Goal: Task Accomplishment & Management: Manage account settings

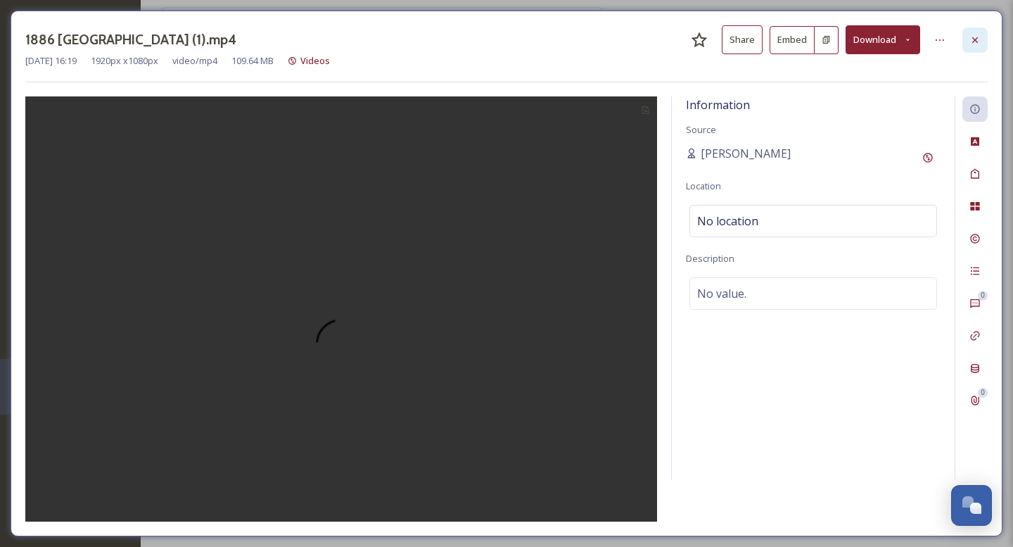
scroll to position [138, 0]
click at [979, 32] on div at bounding box center [974, 39] width 25 height 25
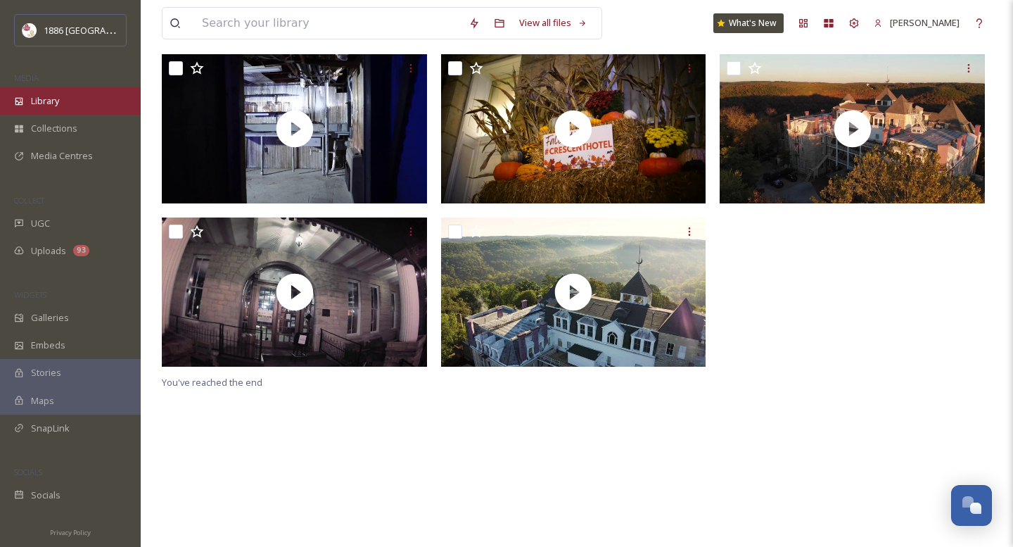
click at [44, 92] on div "Library" at bounding box center [70, 100] width 141 height 27
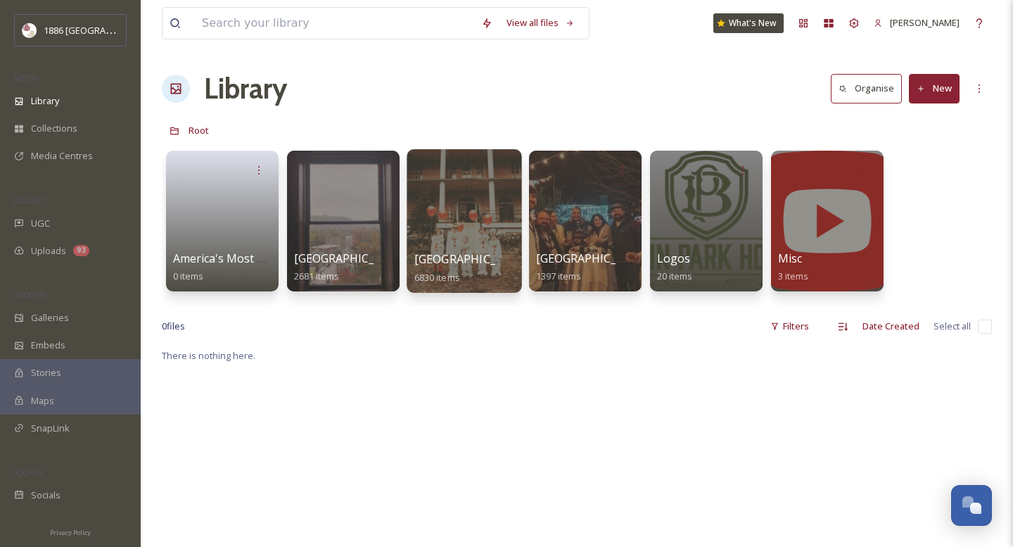
click at [459, 245] on div at bounding box center [464, 220] width 115 height 143
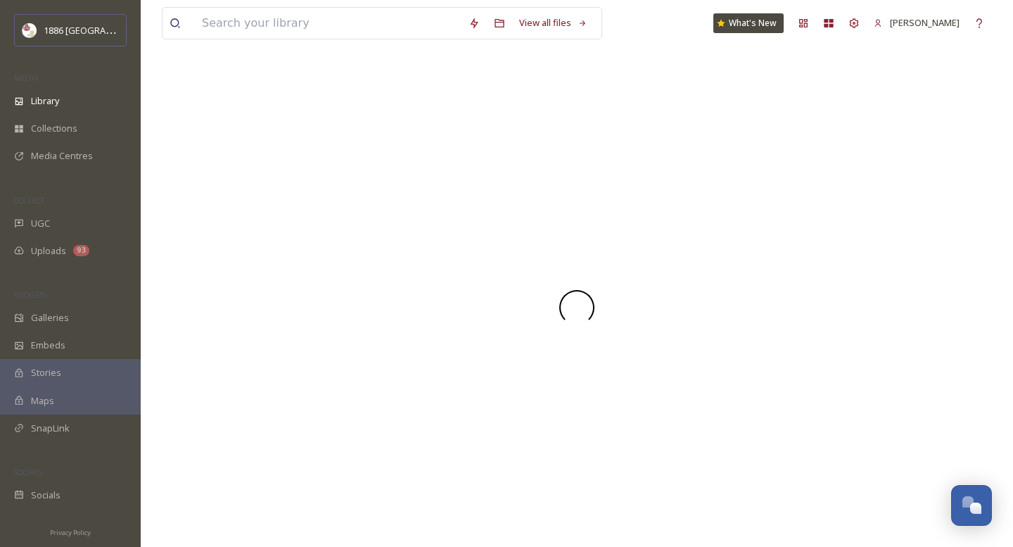
click at [459, 245] on div at bounding box center [577, 307] width 830 height 479
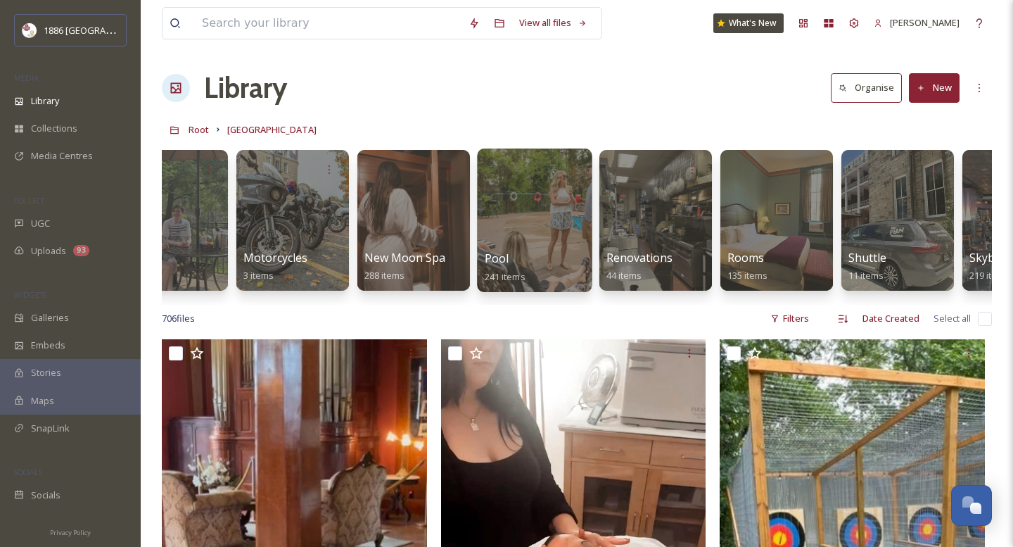
scroll to position [0, 2110]
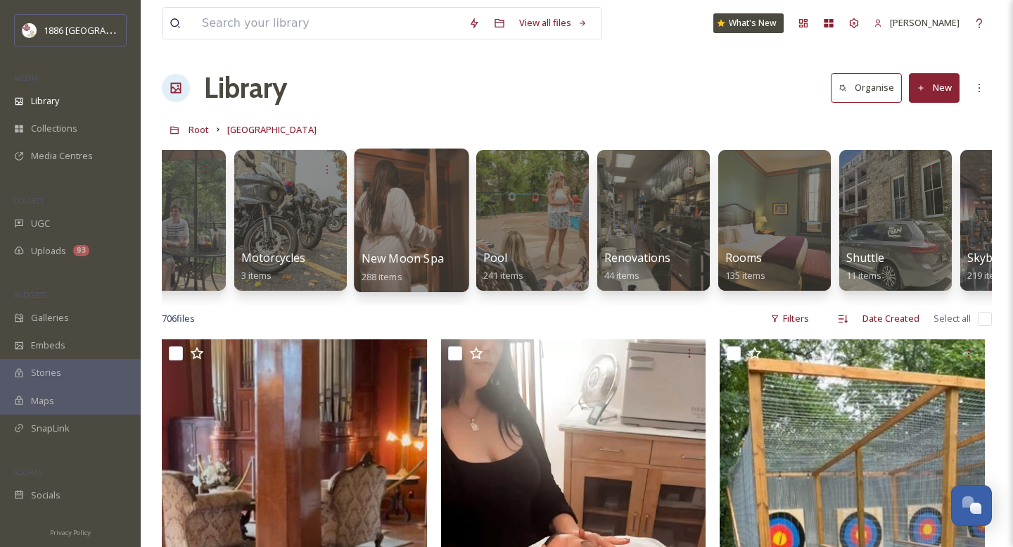
click at [379, 254] on span "New Moon Spa" at bounding box center [403, 257] width 82 height 15
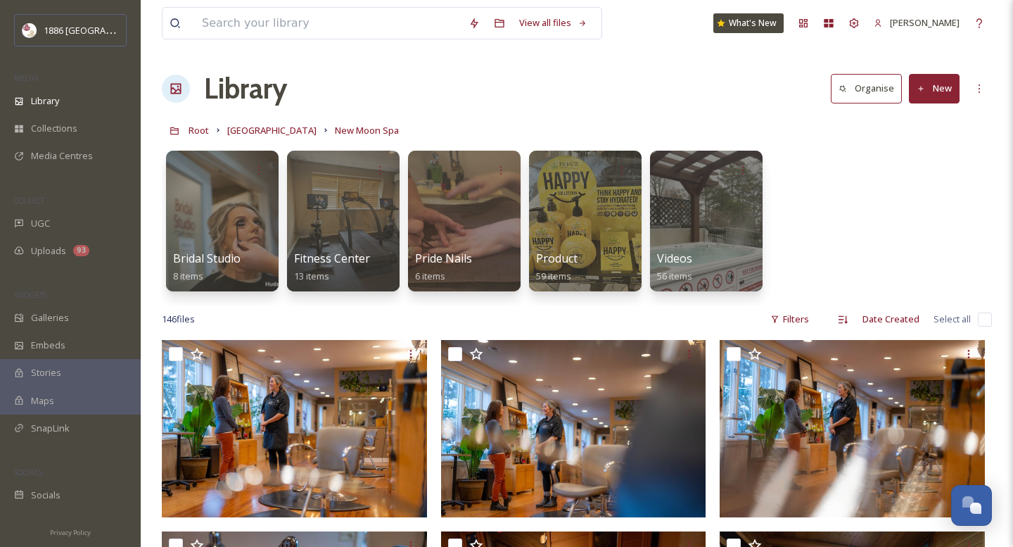
click at [895, 181] on div "Bridal Studio 8 items Fitness Center 13 items Pride Nails 6 items Product 59 it…" at bounding box center [577, 224] width 830 height 162
click at [722, 250] on div "Videos 56 items" at bounding box center [706, 267] width 101 height 35
click at [711, 225] on div at bounding box center [706, 220] width 115 height 143
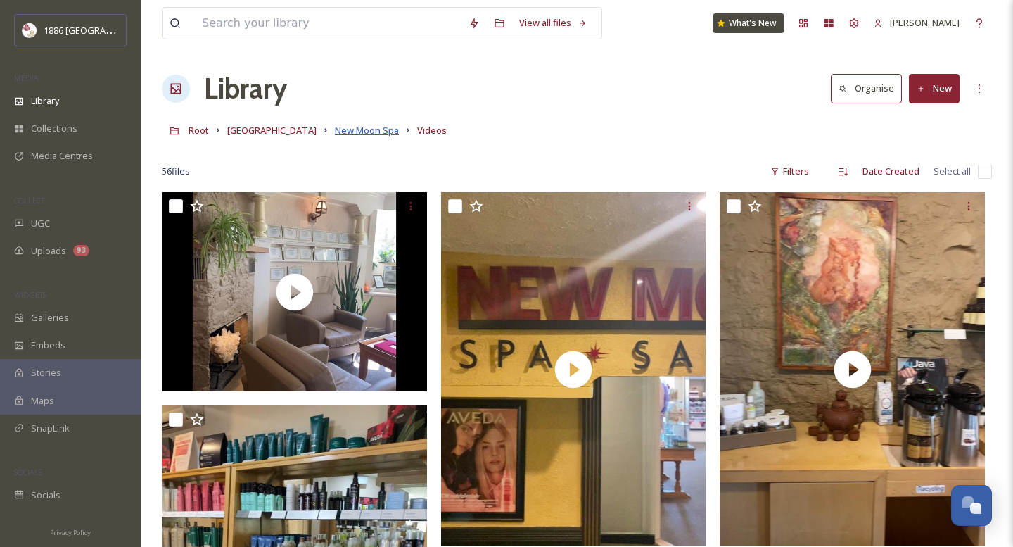
click at [363, 134] on span "New Moon Spa" at bounding box center [367, 130] width 64 height 13
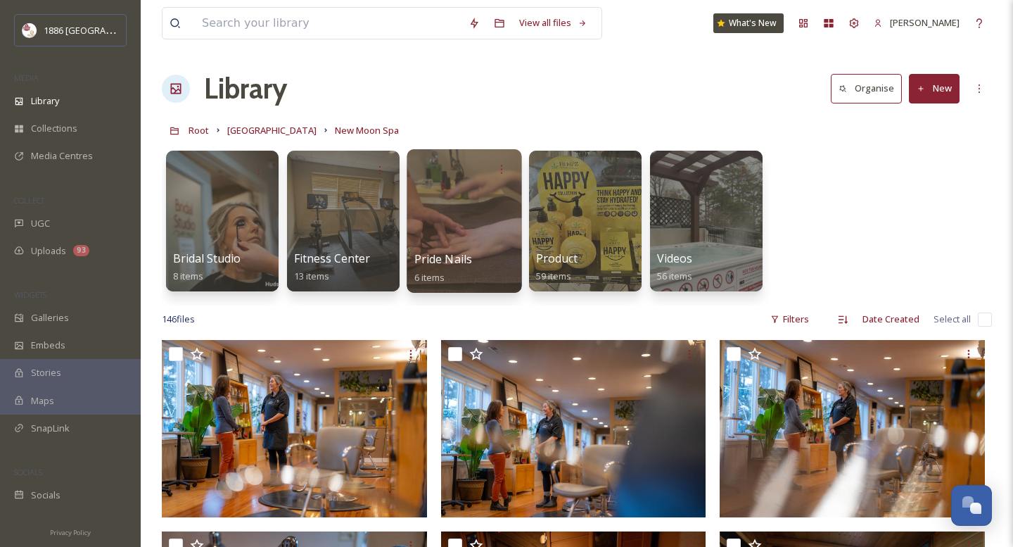
click at [473, 266] on div "Pride Nails 6 items" at bounding box center [464, 267] width 101 height 35
click at [468, 252] on span "Pride Nails" at bounding box center [443, 258] width 58 height 15
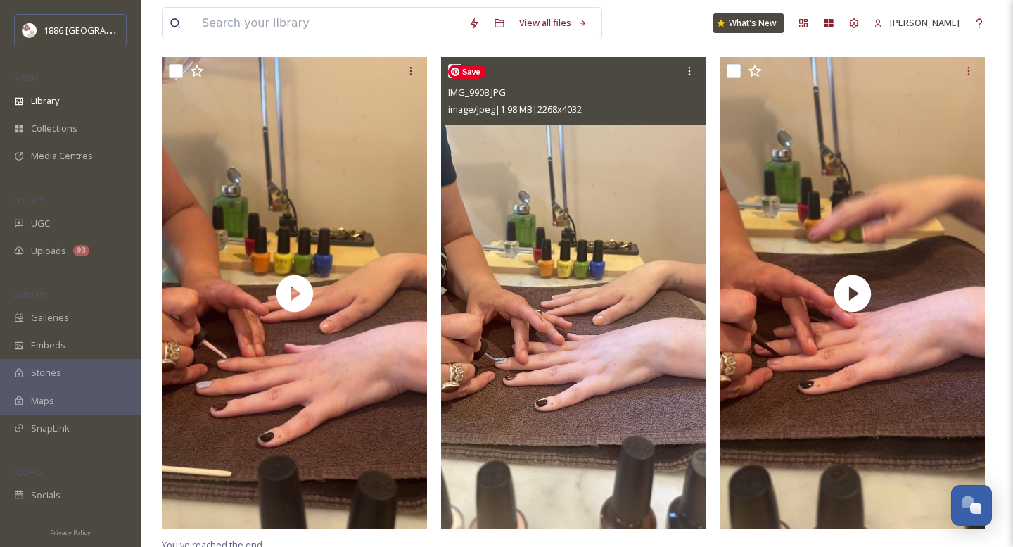
scroll to position [623, 0]
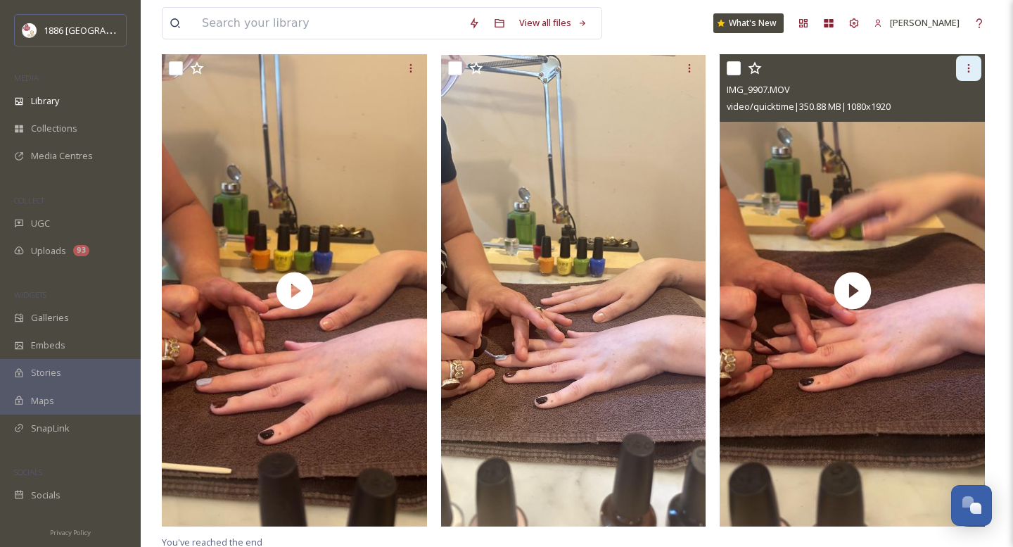
click at [965, 69] on icon at bounding box center [968, 68] width 11 height 11
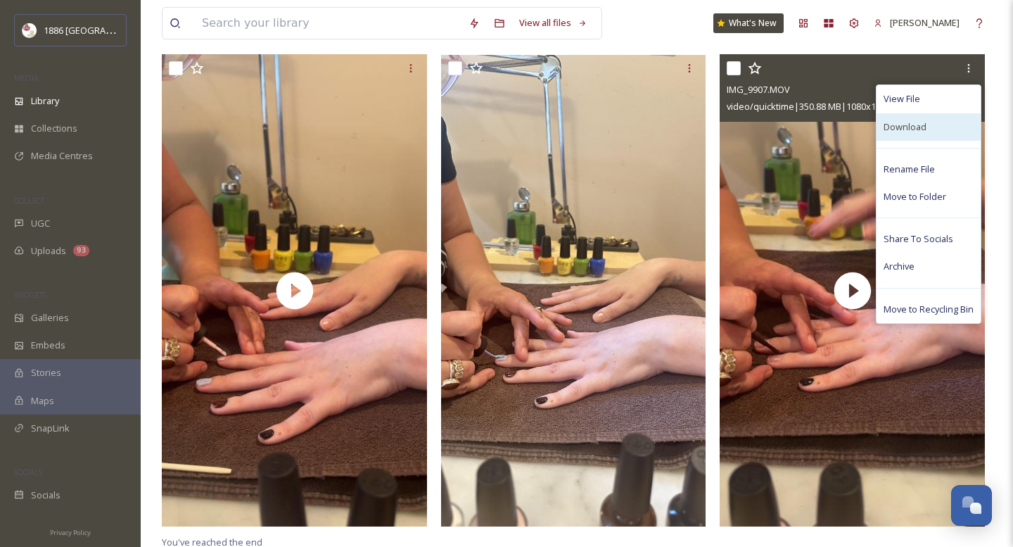
click at [928, 127] on div "Download" at bounding box center [928, 126] width 104 height 27
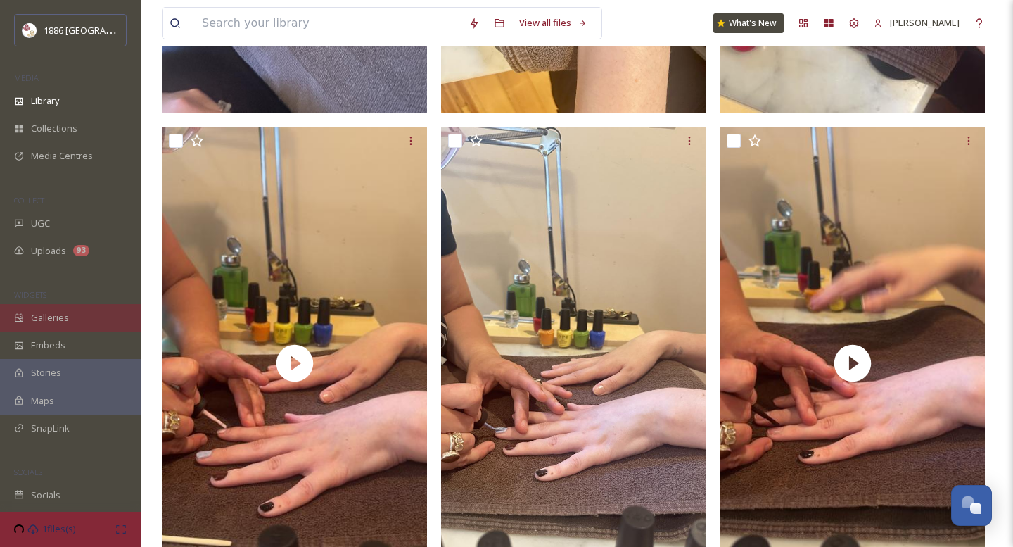
scroll to position [549, 0]
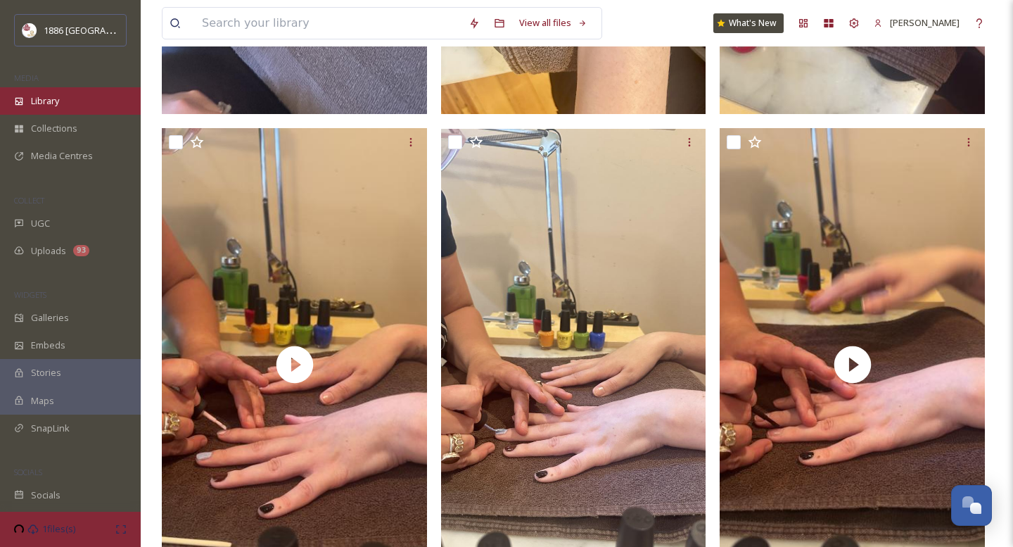
click at [74, 95] on div "Library" at bounding box center [70, 100] width 141 height 27
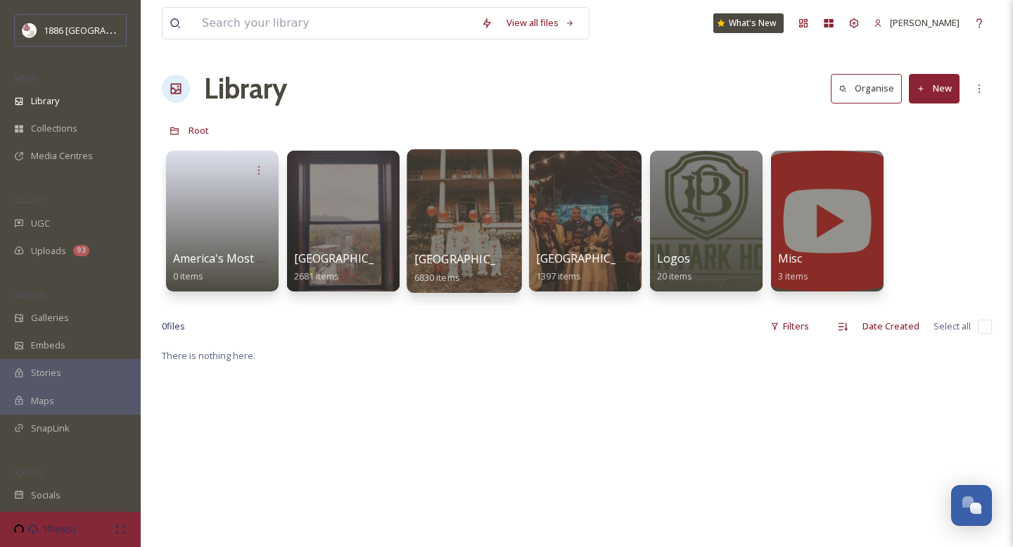
click at [460, 262] on span "[GEOGRAPHIC_DATA]" at bounding box center [471, 258] width 115 height 15
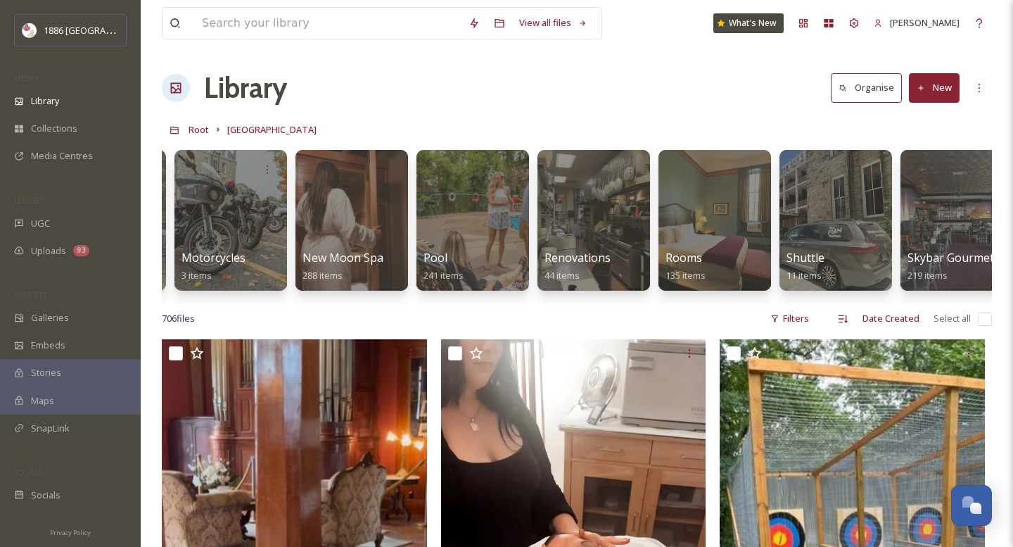
scroll to position [0, 2172]
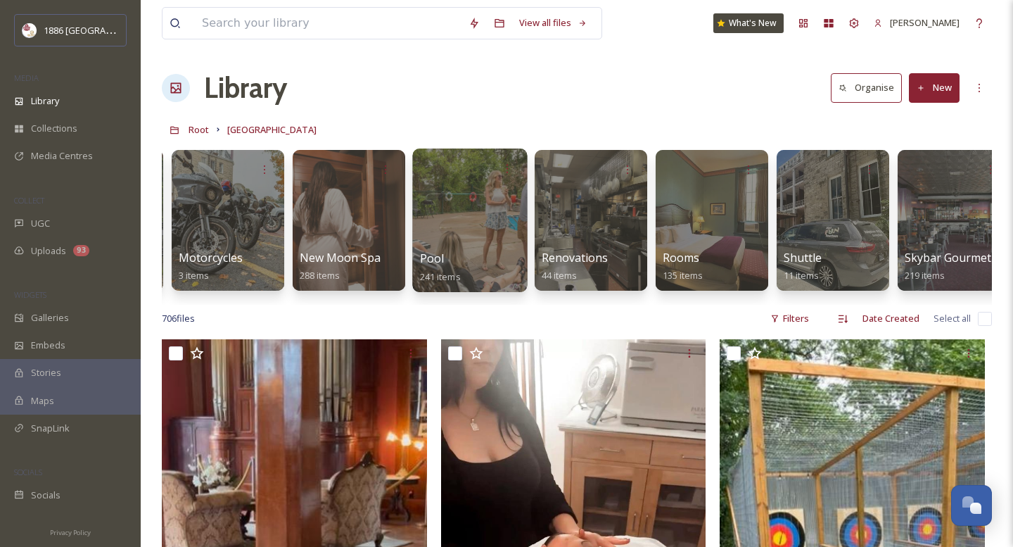
click at [457, 246] on div at bounding box center [469, 219] width 115 height 143
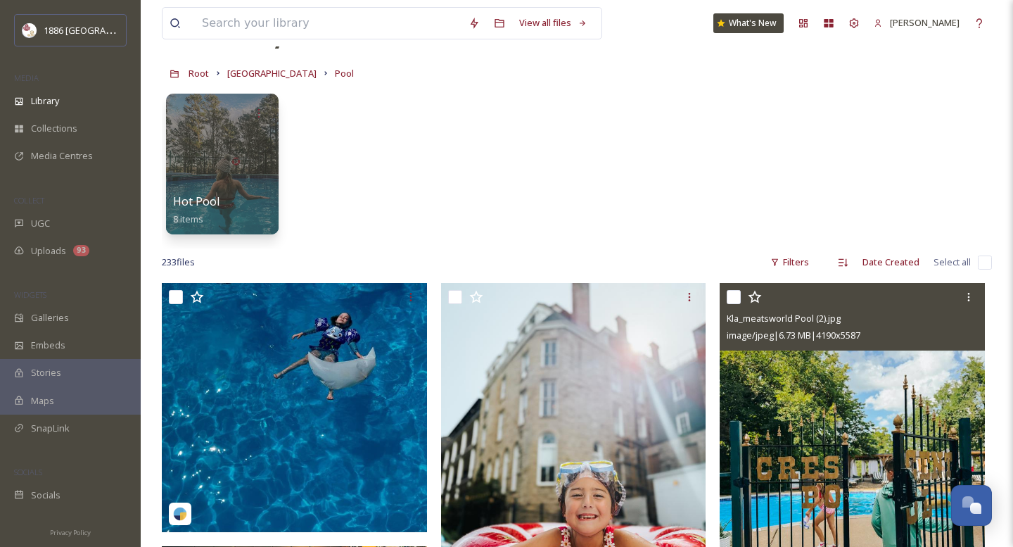
scroll to position [56, 0]
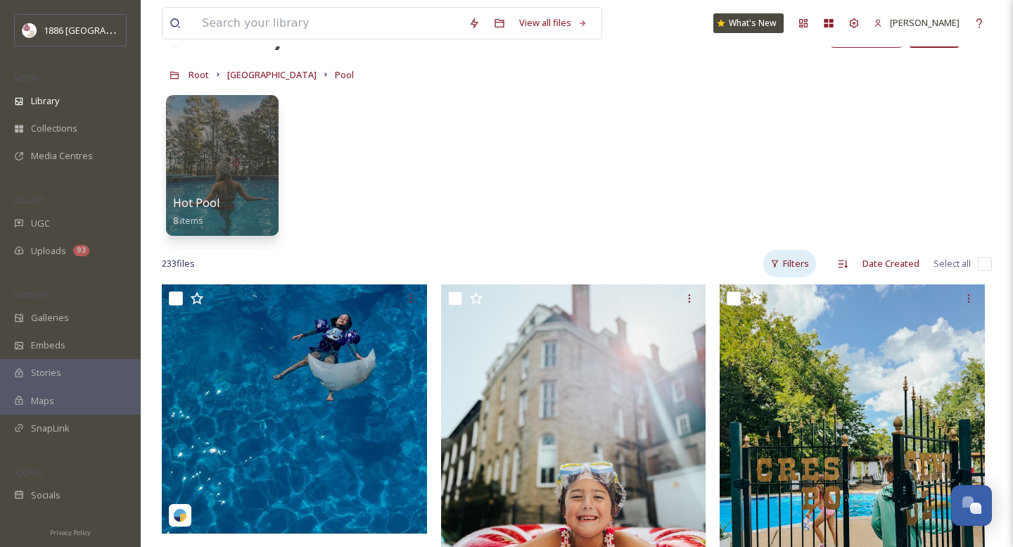
click at [787, 262] on div "Filters" at bounding box center [789, 263] width 53 height 27
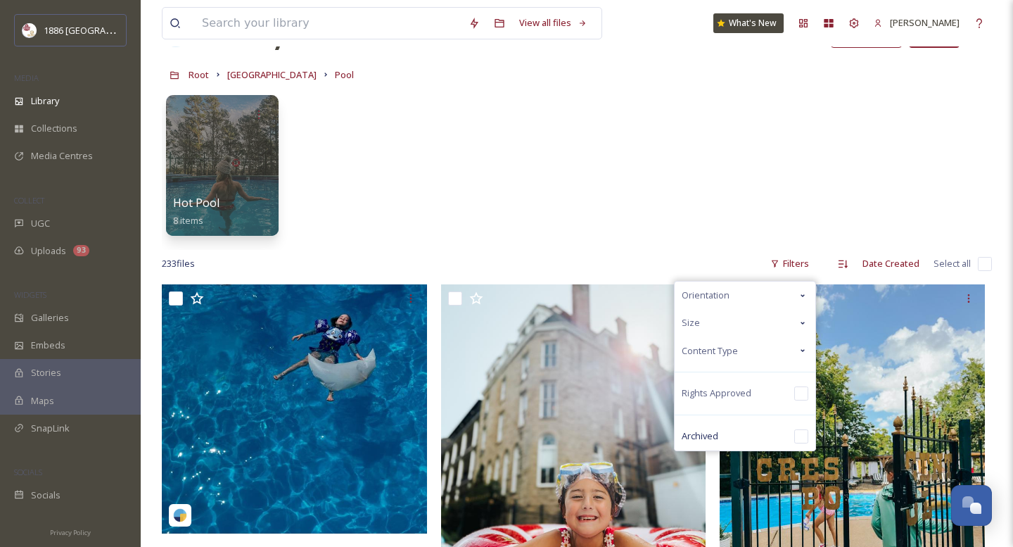
click at [795, 355] on div "Content Type" at bounding box center [745, 350] width 141 height 27
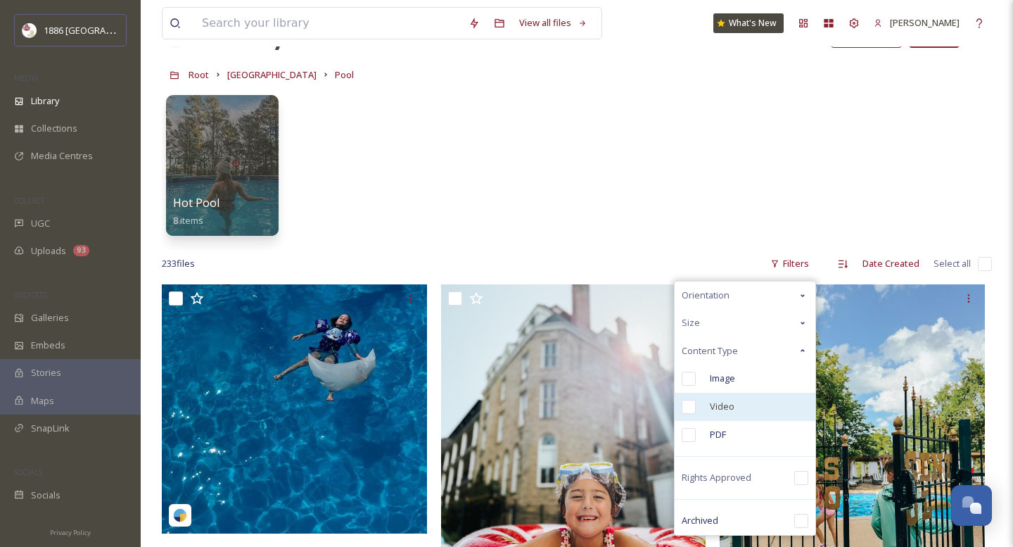
click at [701, 409] on div "Video" at bounding box center [745, 407] width 141 height 28
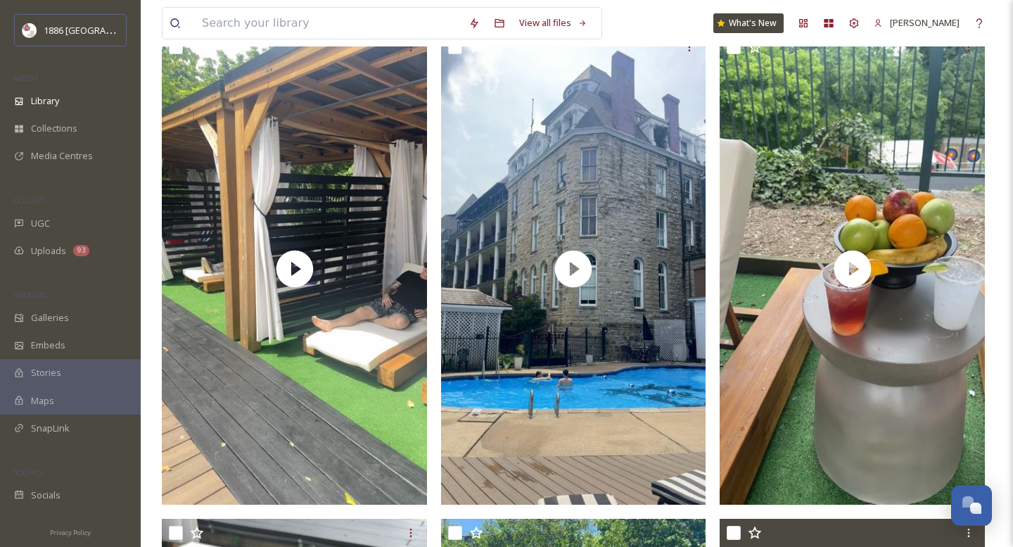
scroll to position [1246, 0]
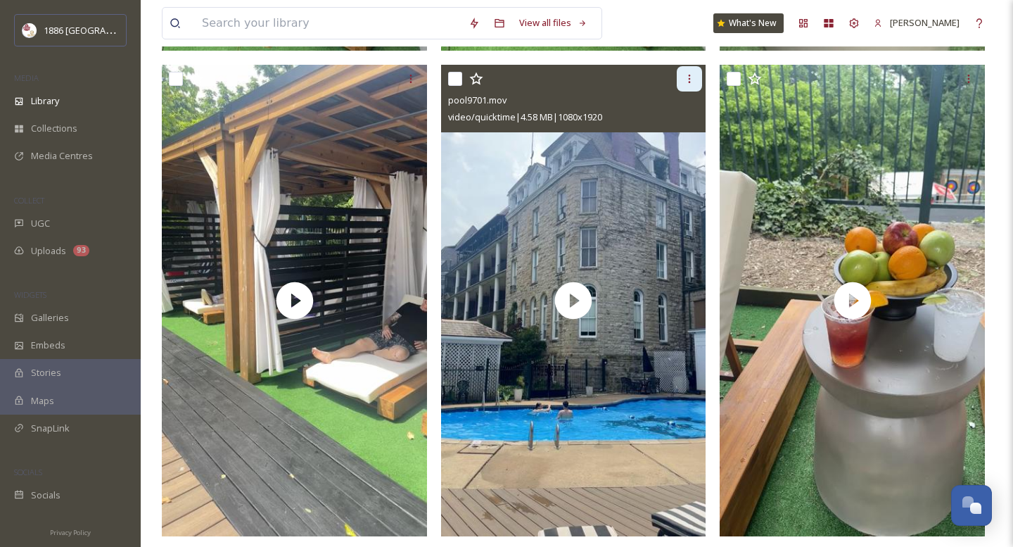
click at [693, 80] on icon at bounding box center [689, 78] width 11 height 11
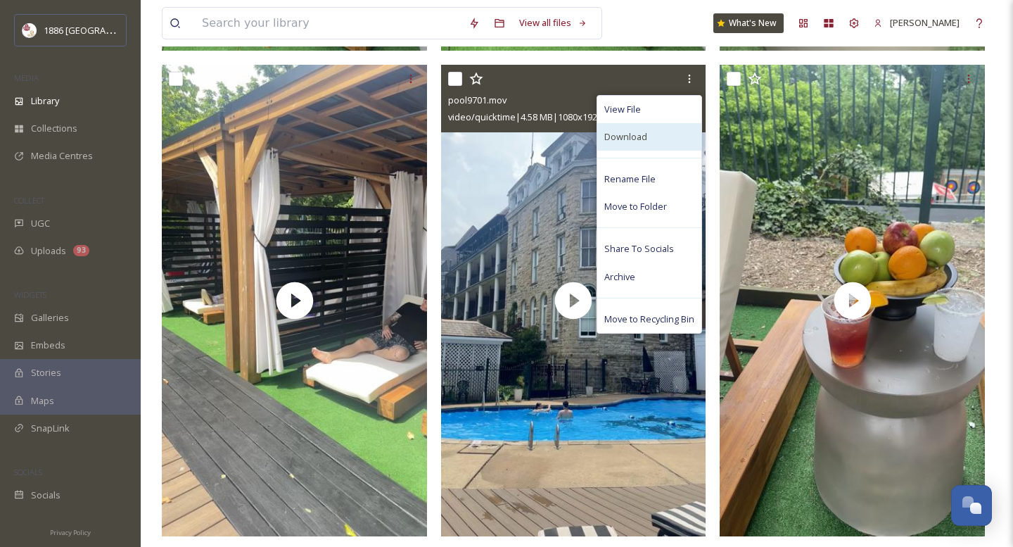
click at [665, 133] on div "Download" at bounding box center [649, 136] width 104 height 27
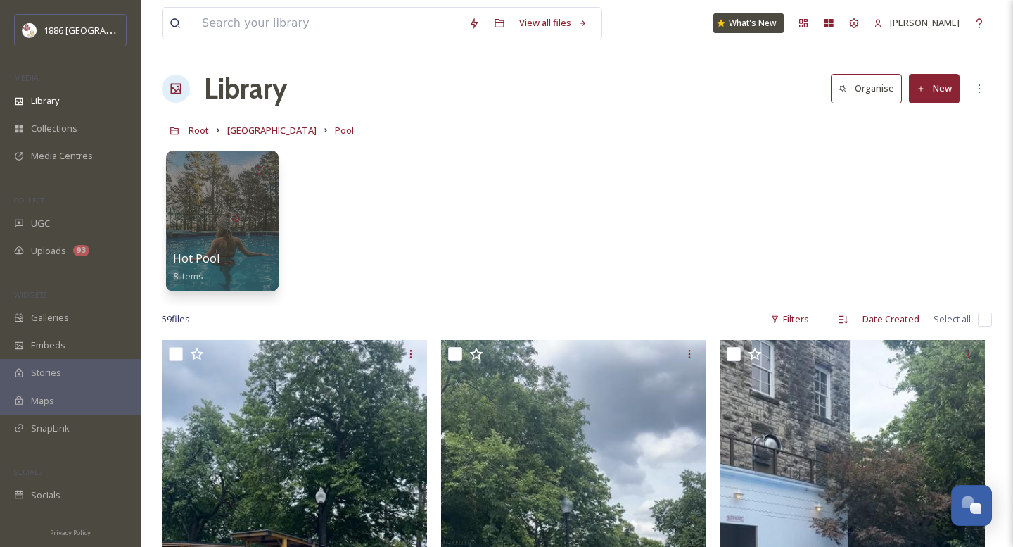
scroll to position [0, 0]
click at [72, 92] on div "Library" at bounding box center [70, 100] width 141 height 27
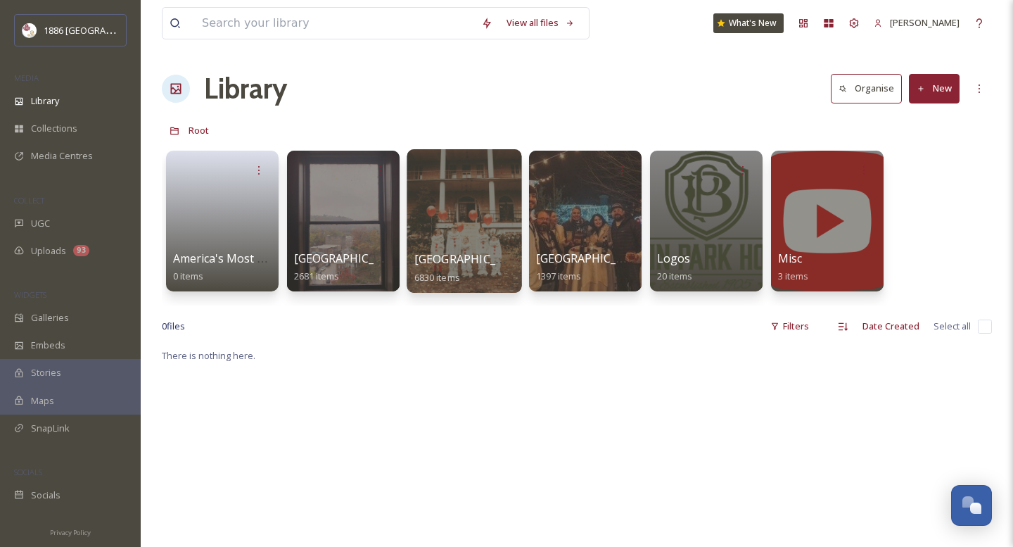
click at [458, 255] on span "[GEOGRAPHIC_DATA]" at bounding box center [471, 258] width 115 height 15
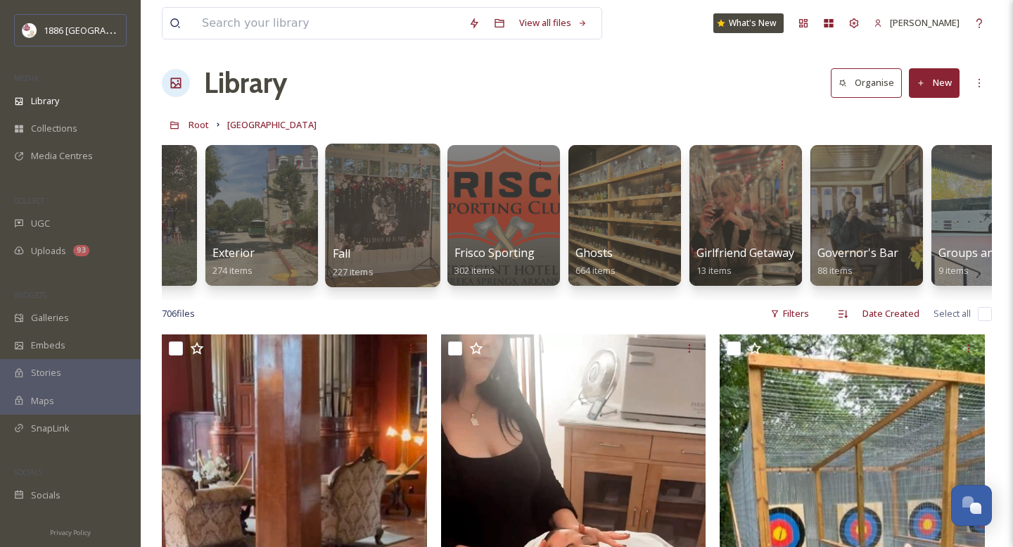
scroll to position [0, 926]
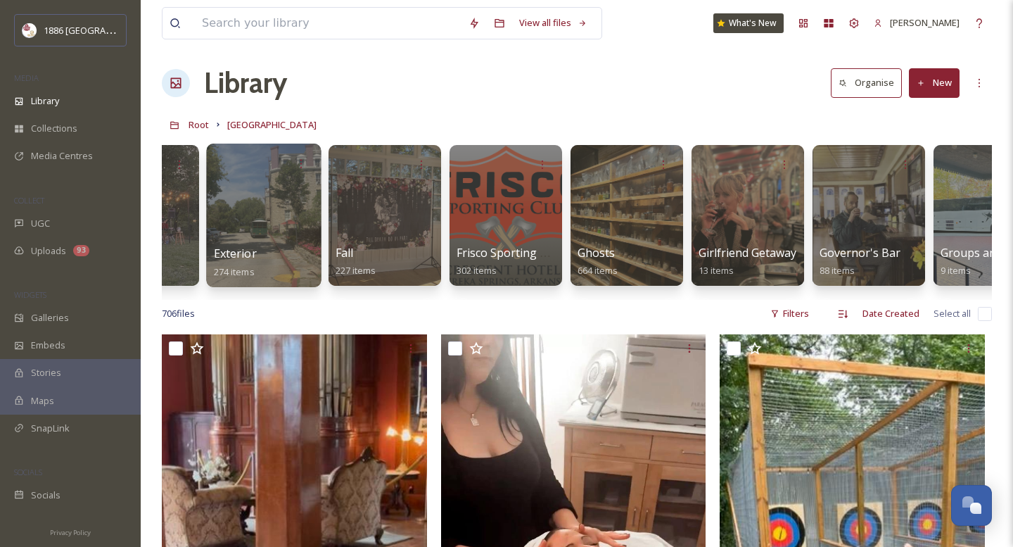
click at [295, 205] on div at bounding box center [263, 214] width 115 height 143
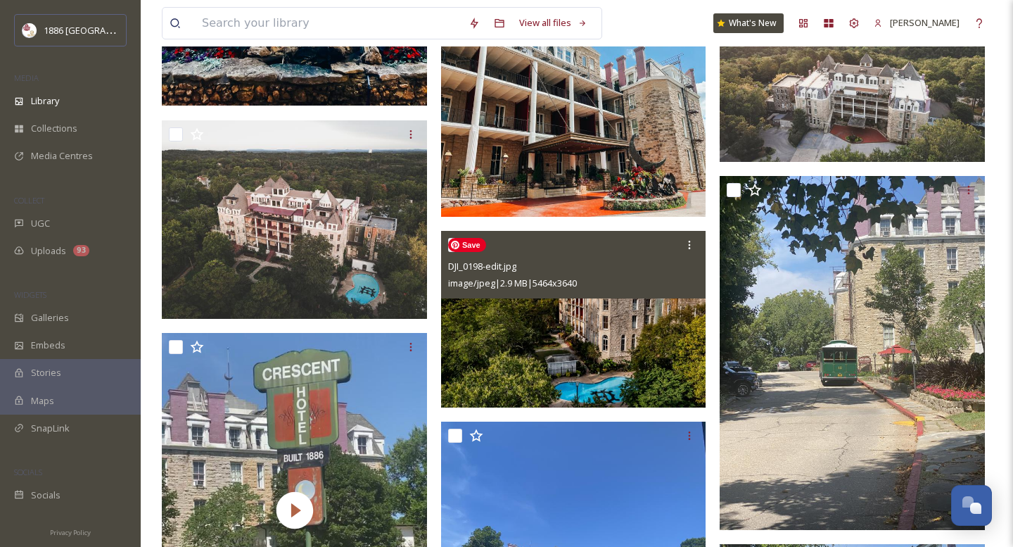
scroll to position [6324, 0]
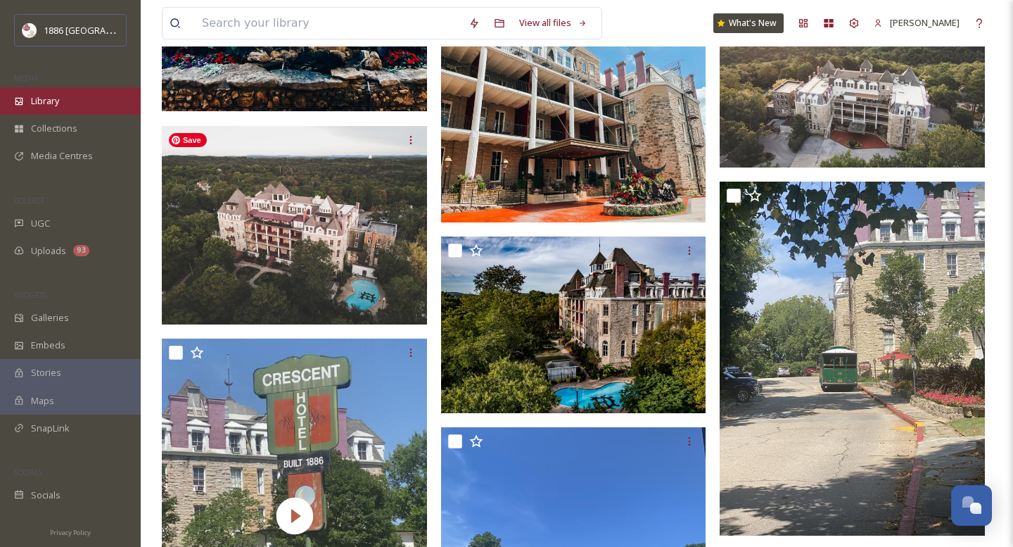
click at [61, 100] on div "Library" at bounding box center [70, 100] width 141 height 27
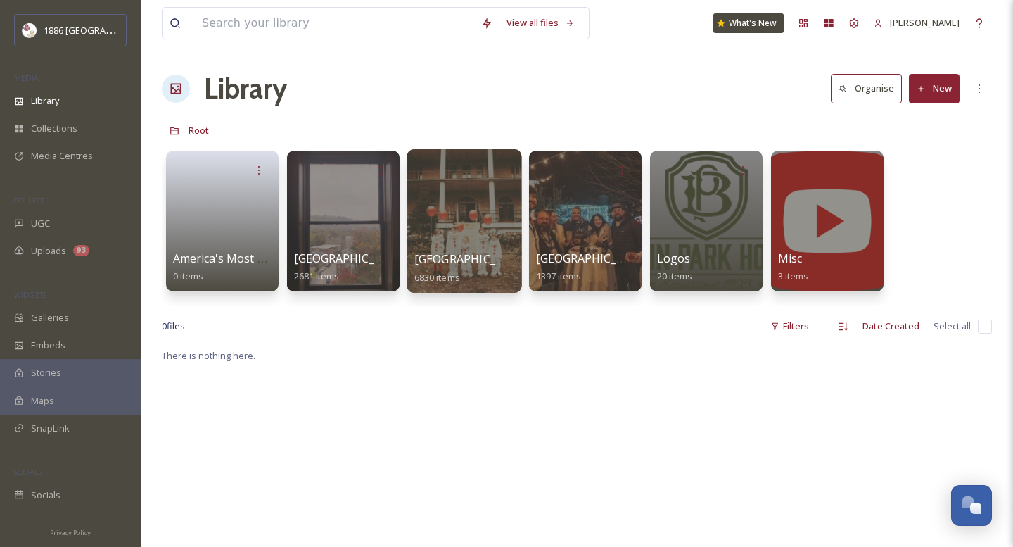
click at [452, 233] on div at bounding box center [464, 220] width 115 height 143
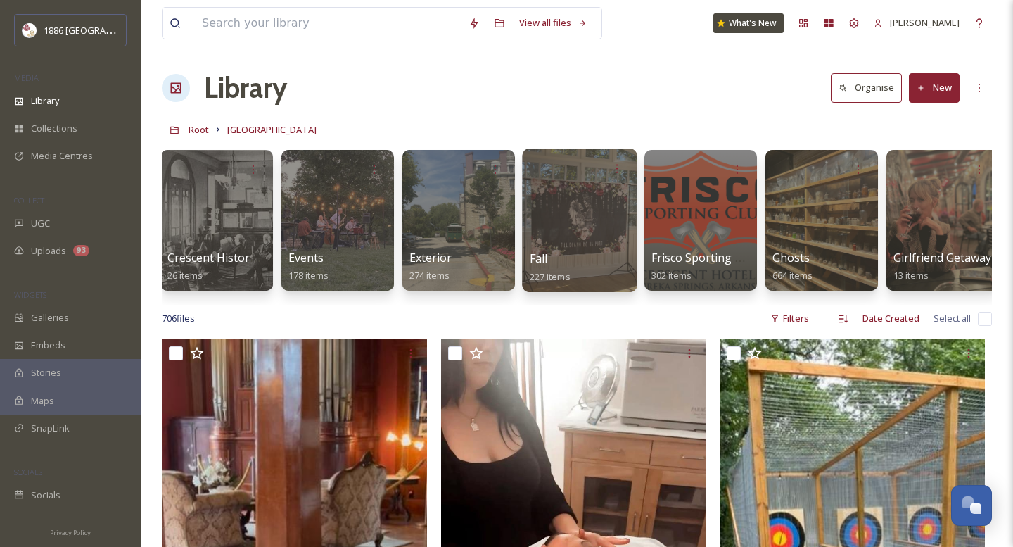
scroll to position [0, 744]
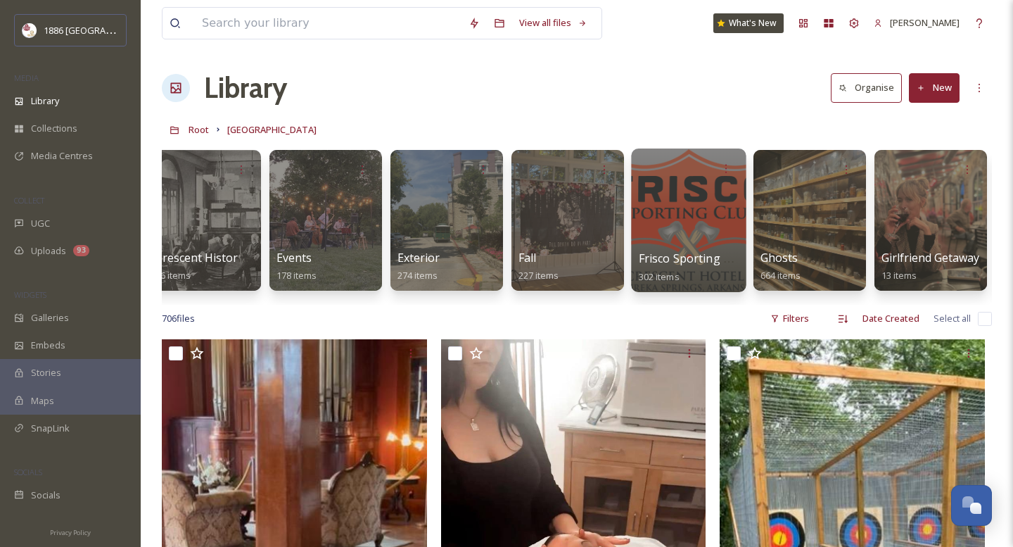
click at [707, 236] on div at bounding box center [688, 219] width 115 height 143
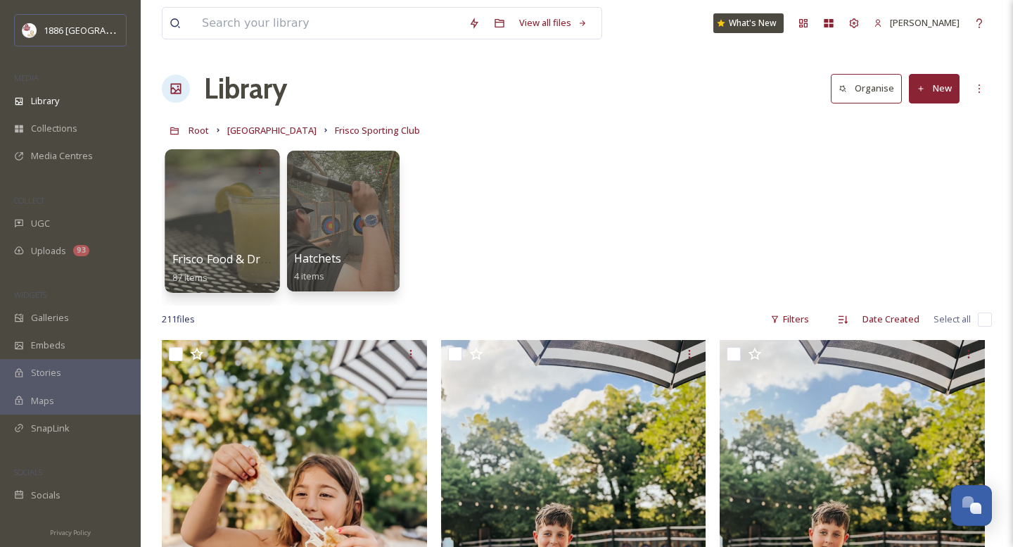
click at [232, 244] on div at bounding box center [222, 220] width 115 height 143
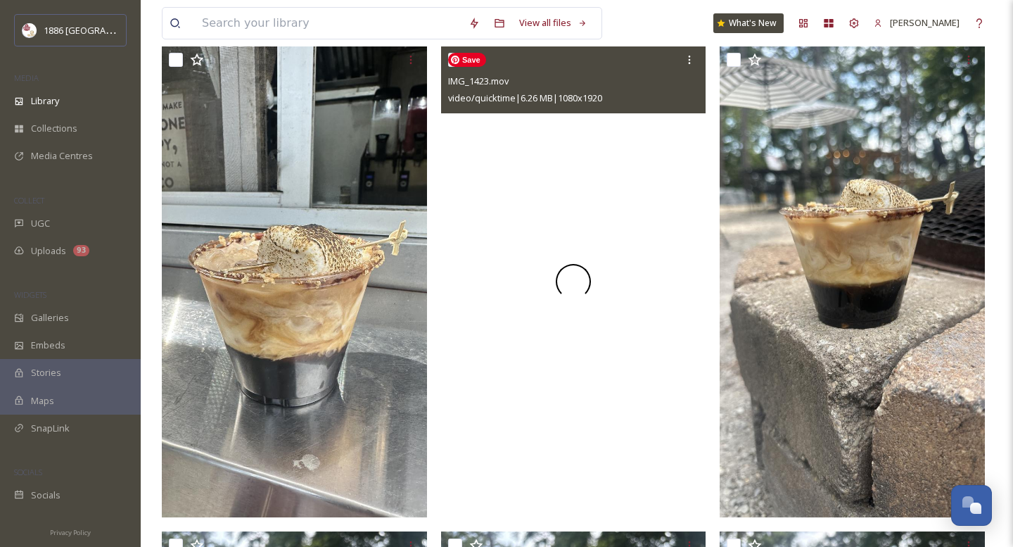
scroll to position [148, 0]
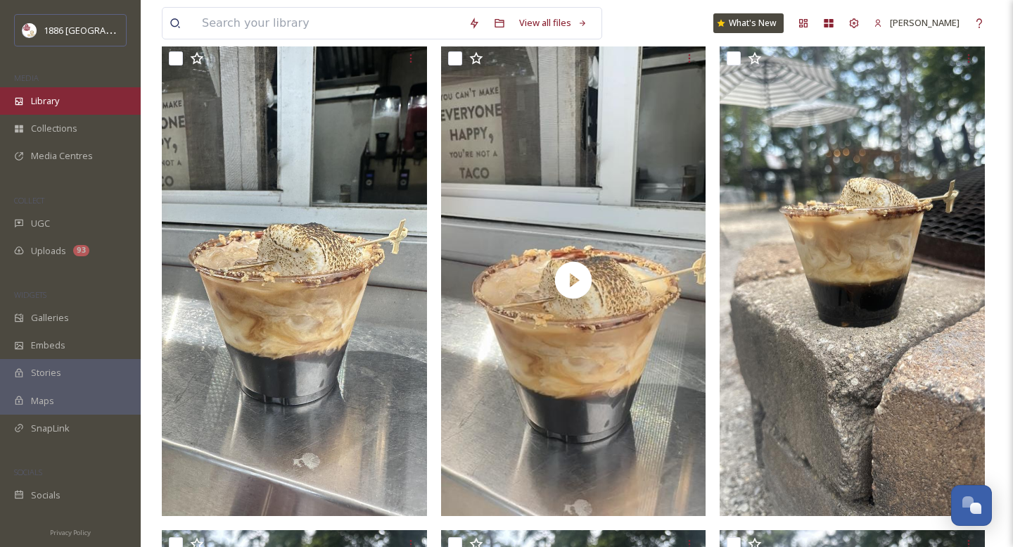
click at [77, 98] on div "Library" at bounding box center [70, 100] width 141 height 27
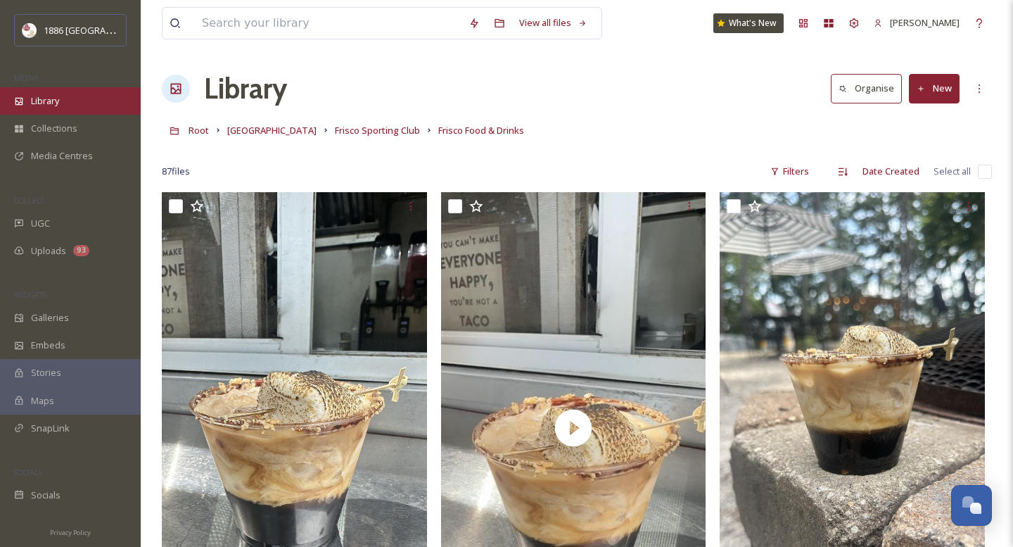
click at [58, 98] on span "Library" at bounding box center [45, 100] width 28 height 13
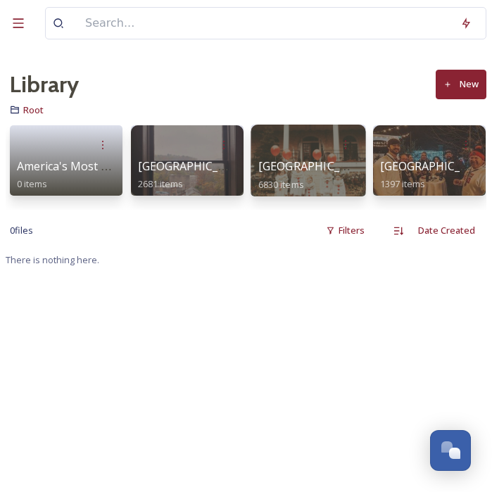
click at [285, 160] on span "[GEOGRAPHIC_DATA]" at bounding box center [315, 165] width 115 height 15
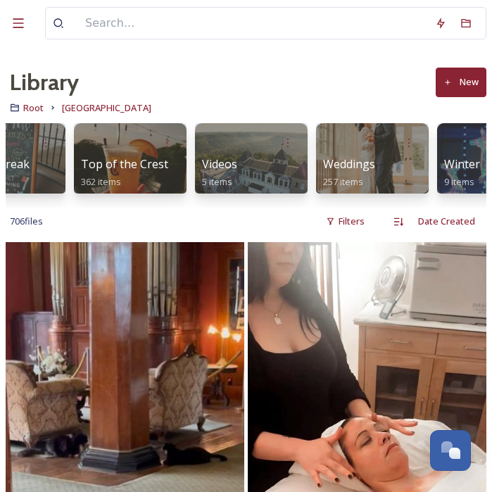
scroll to position [0, 3149]
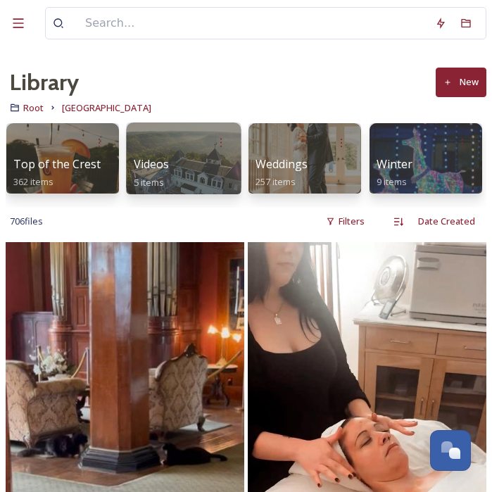
click at [199, 163] on div "Videos 5 items" at bounding box center [184, 171] width 101 height 32
click at [195, 167] on div "Videos 5 items" at bounding box center [184, 171] width 101 height 32
click at [191, 166] on div "Videos 5 items" at bounding box center [184, 171] width 101 height 32
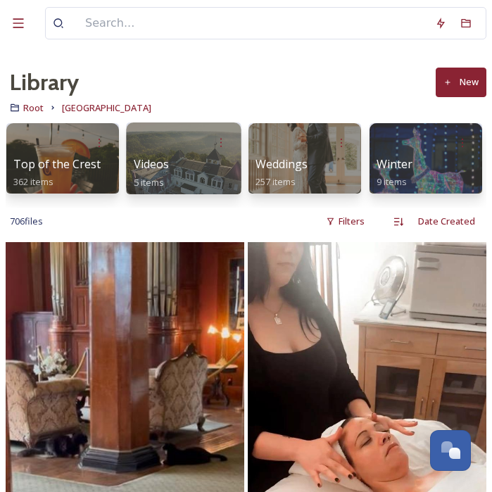
click at [192, 172] on div "Videos 5 items" at bounding box center [184, 171] width 101 height 32
click at [139, 160] on span "Videos" at bounding box center [152, 163] width 36 height 15
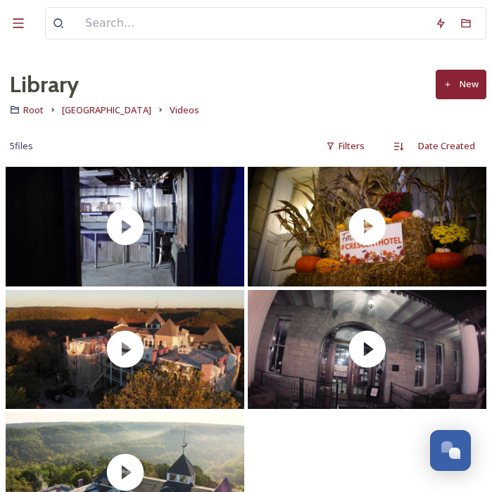
click at [469, 82] on button "New" at bounding box center [460, 84] width 51 height 29
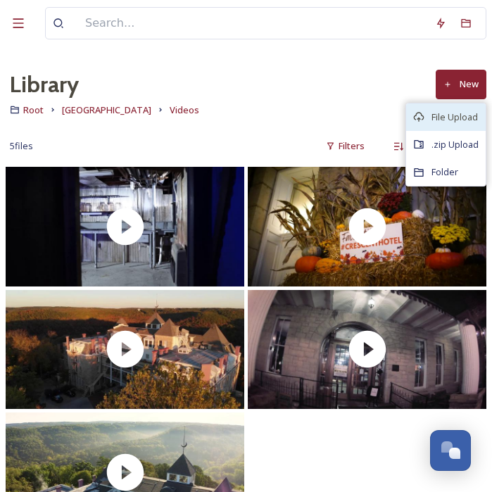
click at [462, 111] on span "File Upload" at bounding box center [454, 116] width 46 height 13
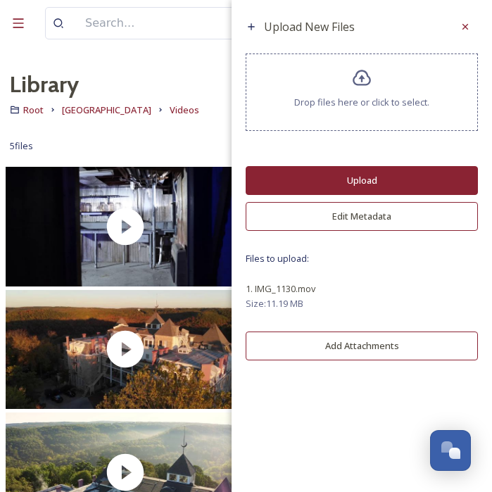
click at [369, 177] on button "Upload" at bounding box center [361, 180] width 232 height 29
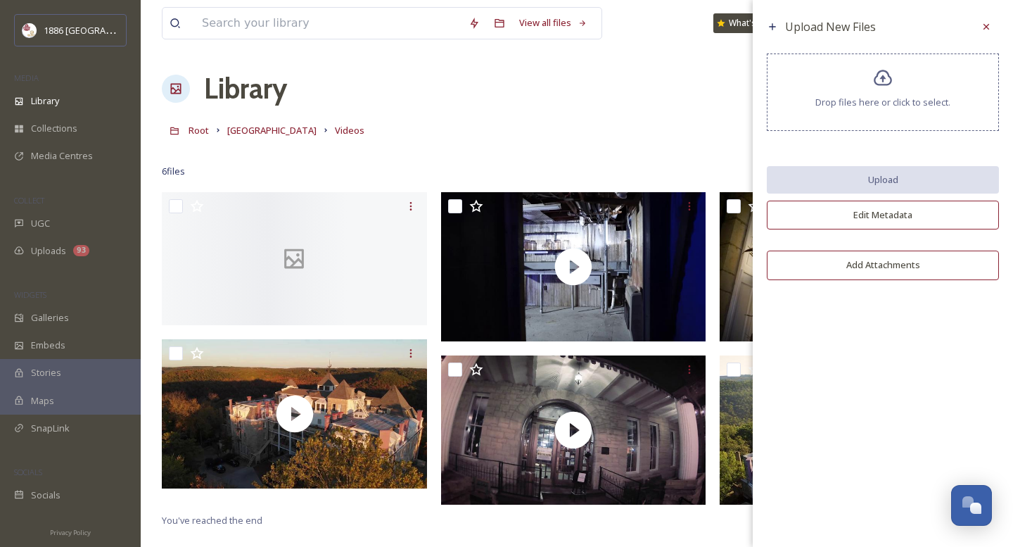
click at [615, 106] on div "Library Organise New" at bounding box center [577, 89] width 830 height 42
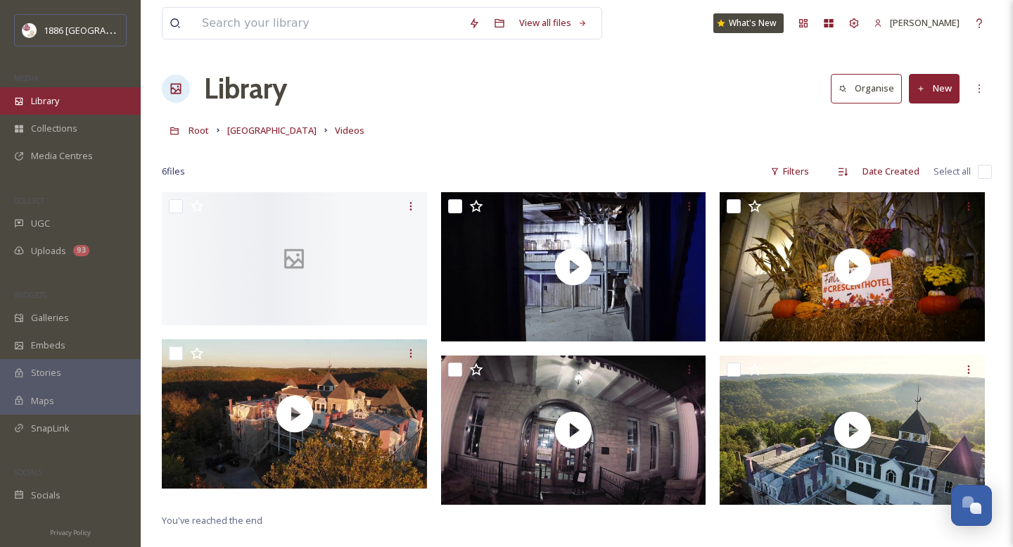
click at [53, 103] on span "Library" at bounding box center [45, 100] width 28 height 13
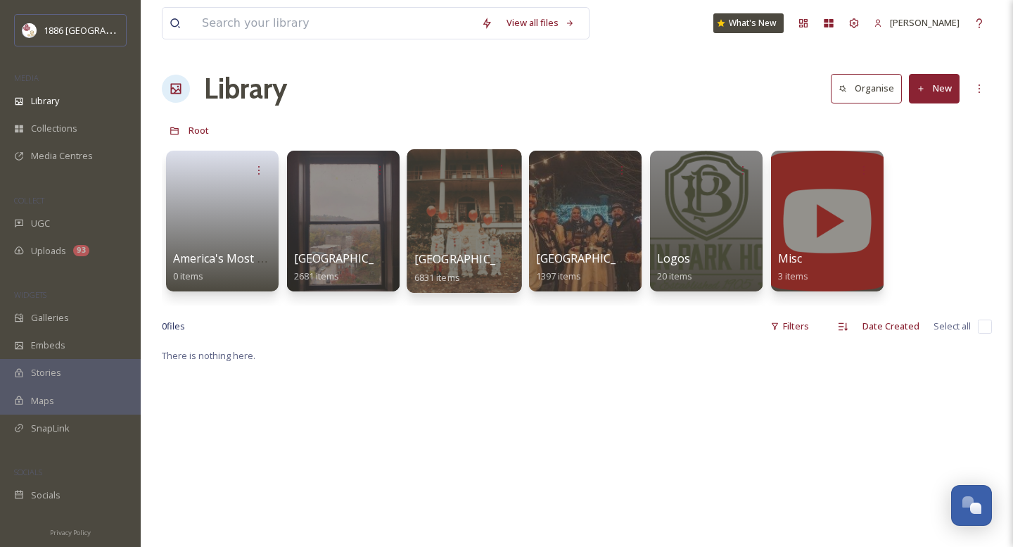
click at [440, 260] on span "[GEOGRAPHIC_DATA]" at bounding box center [471, 258] width 115 height 15
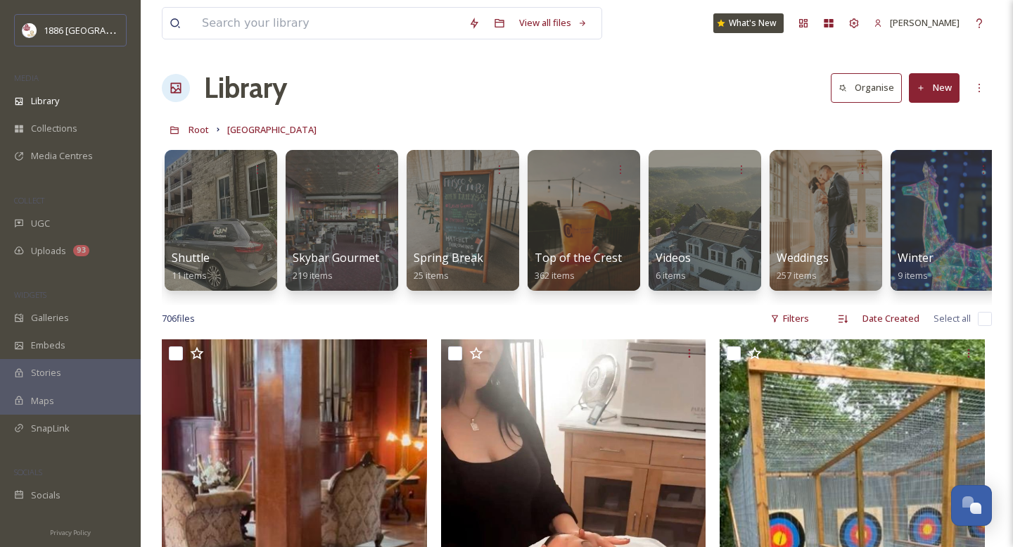
scroll to position [0, 2795]
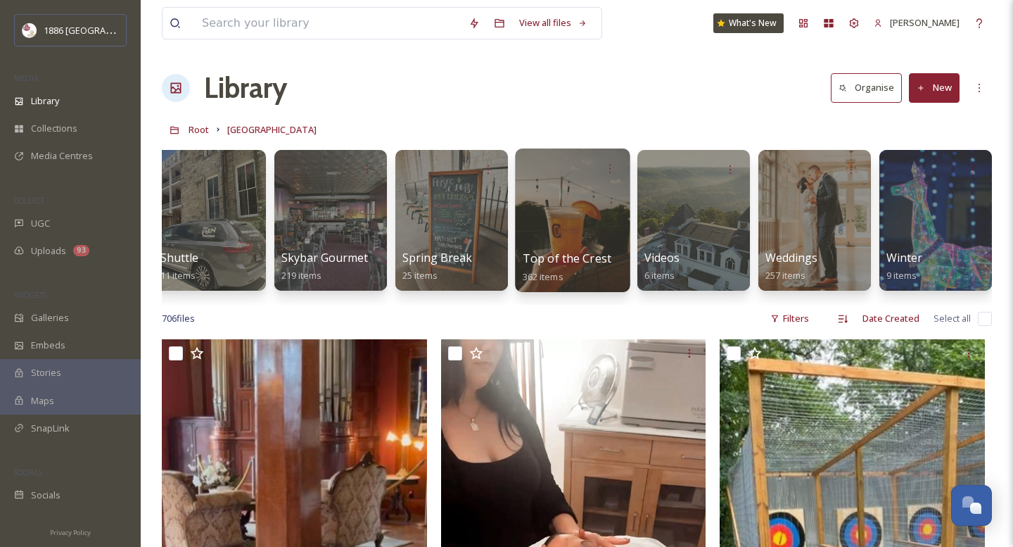
click at [561, 252] on span "Top of the Crest" at bounding box center [567, 257] width 89 height 15
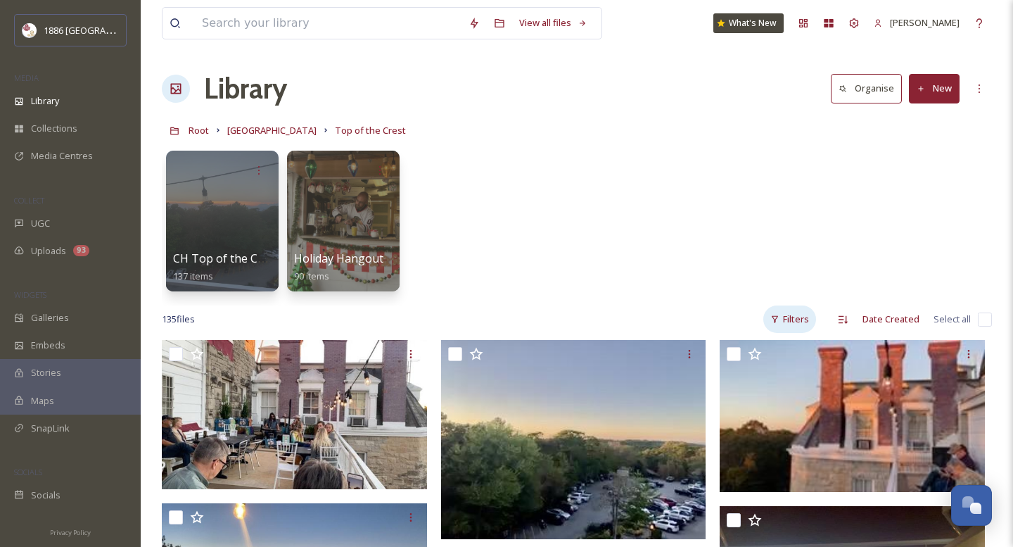
click at [804, 325] on div "Filters" at bounding box center [789, 318] width 53 height 27
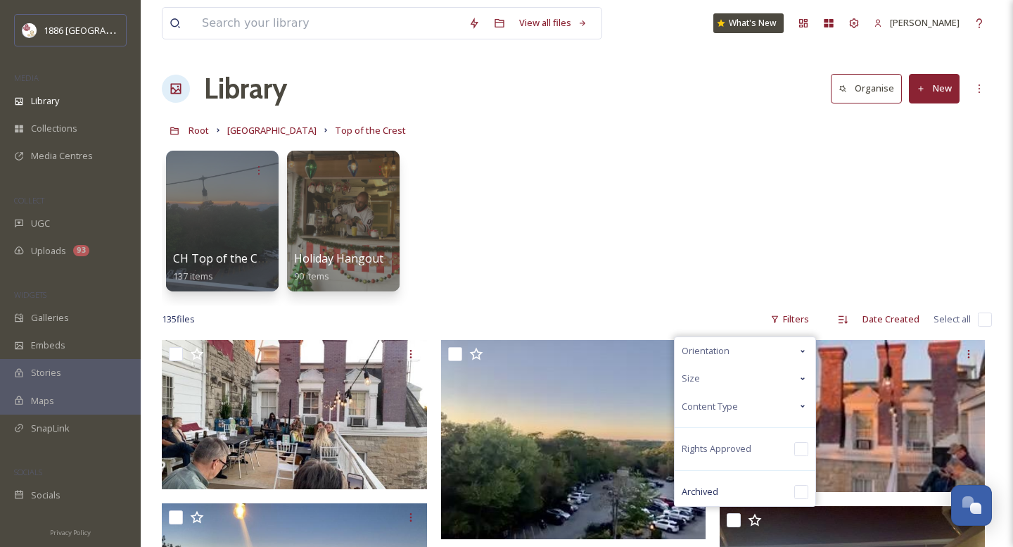
click at [759, 404] on div "Content Type" at bounding box center [745, 406] width 141 height 27
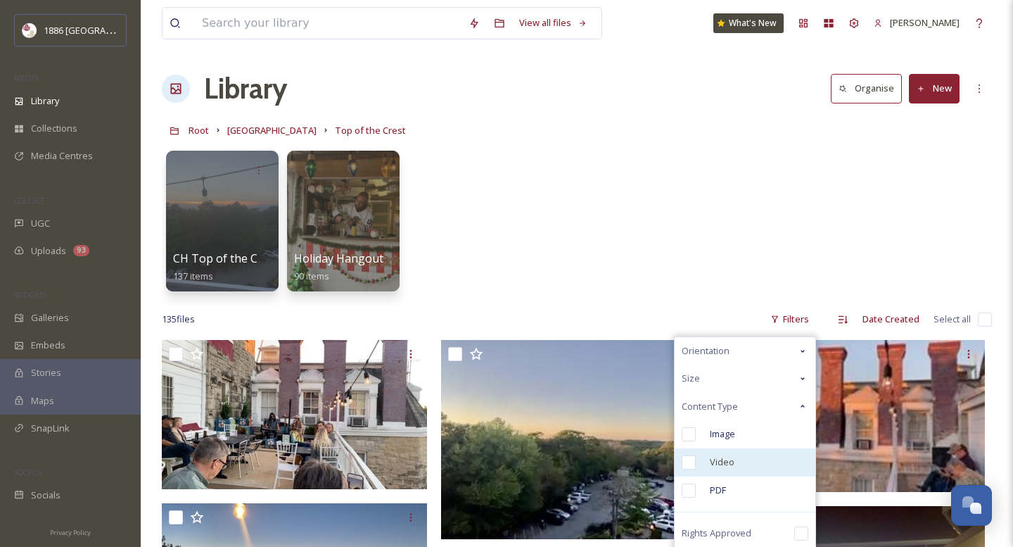
click at [715, 453] on div "Video" at bounding box center [745, 462] width 141 height 28
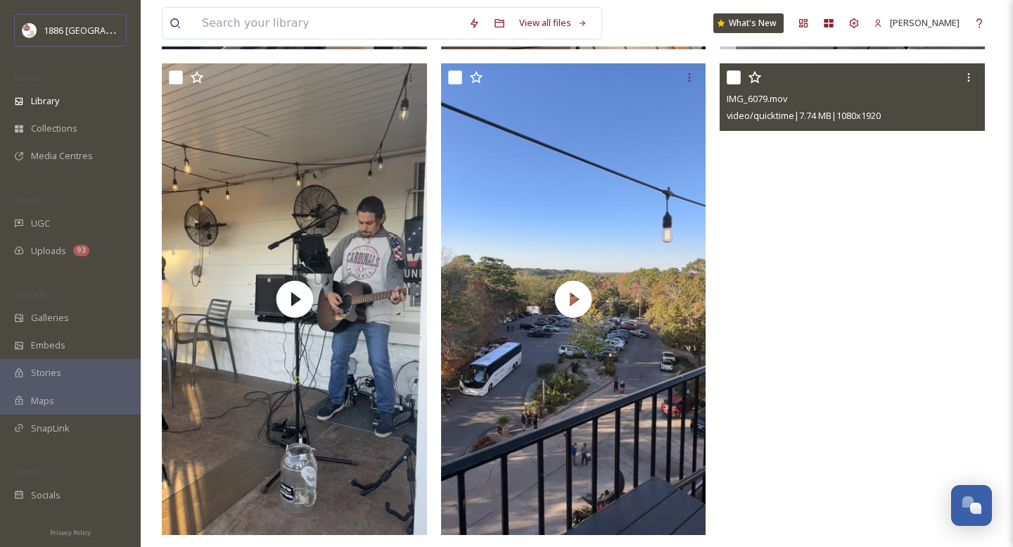
scroll to position [2223, 0]
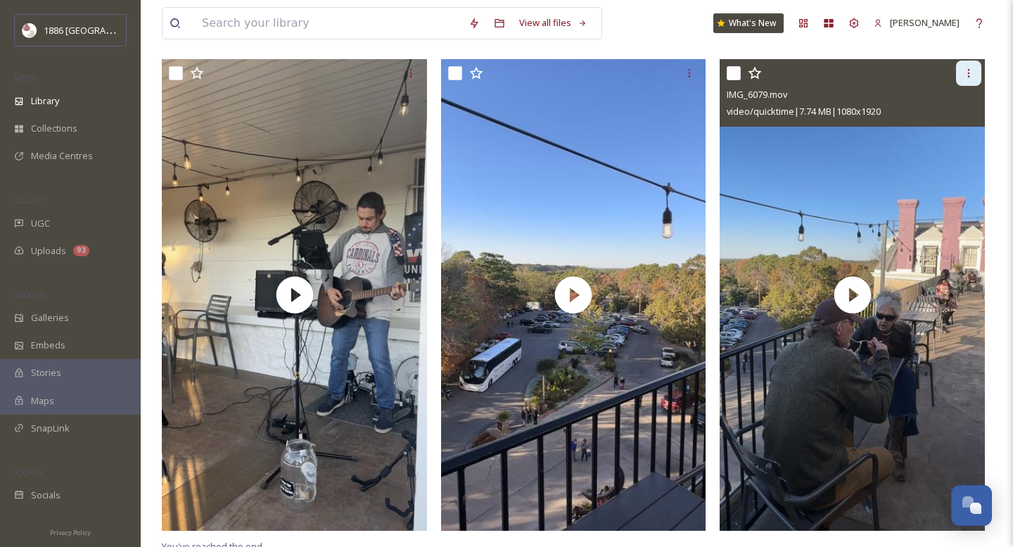
click at [971, 70] on icon at bounding box center [968, 73] width 11 height 11
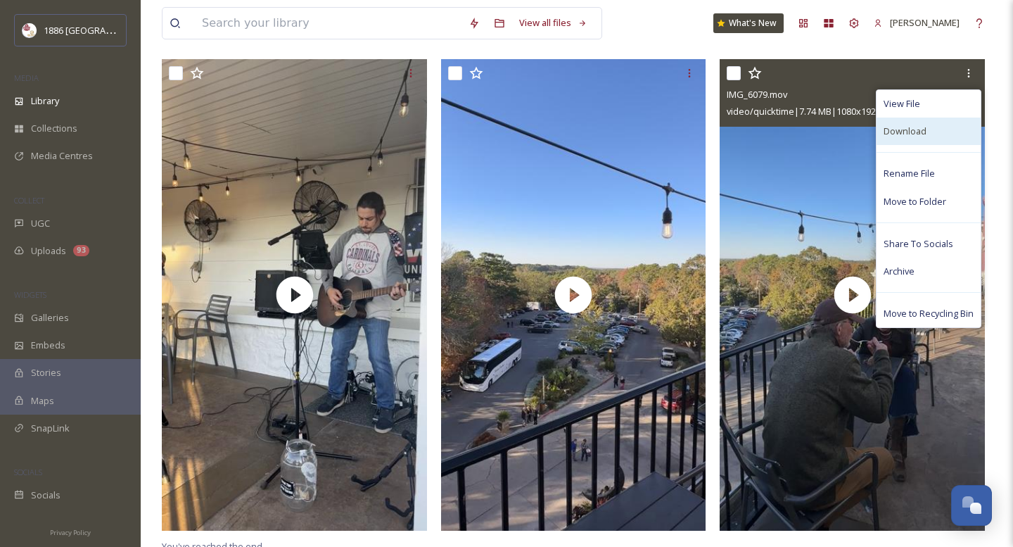
click at [915, 128] on span "Download" at bounding box center [904, 131] width 43 height 13
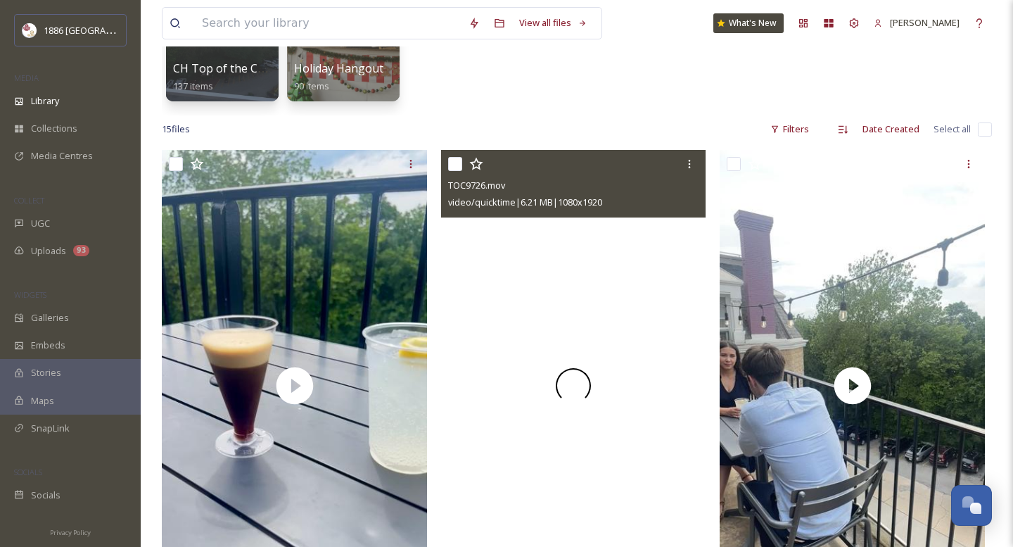
scroll to position [0, 0]
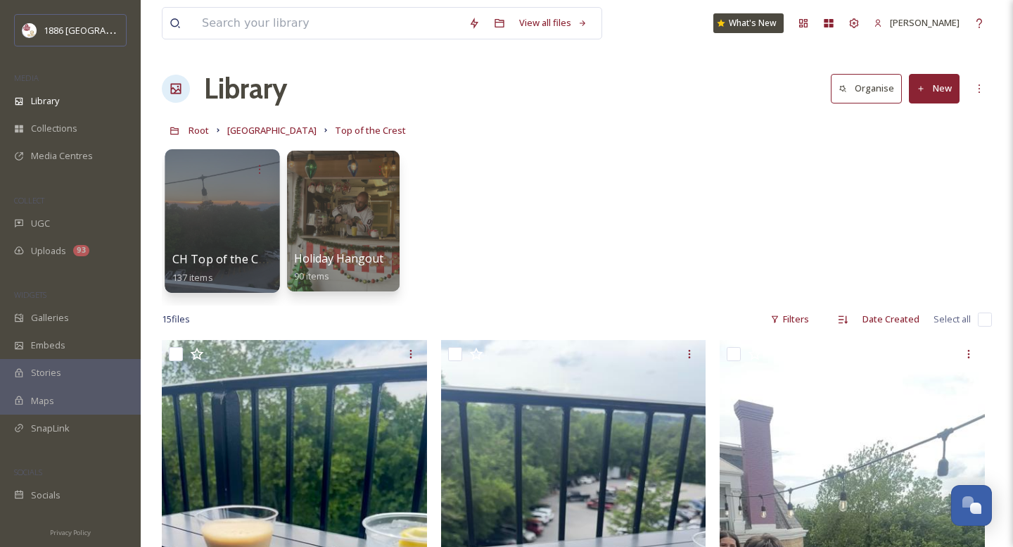
click at [239, 251] on div "CH Top of the Crest 137 items" at bounding box center [222, 267] width 101 height 35
click at [234, 269] on div "CH Top of the Crest 137 items" at bounding box center [222, 267] width 101 height 35
click at [207, 267] on div "CH Top of the Crest 137 items" at bounding box center [222, 267] width 101 height 35
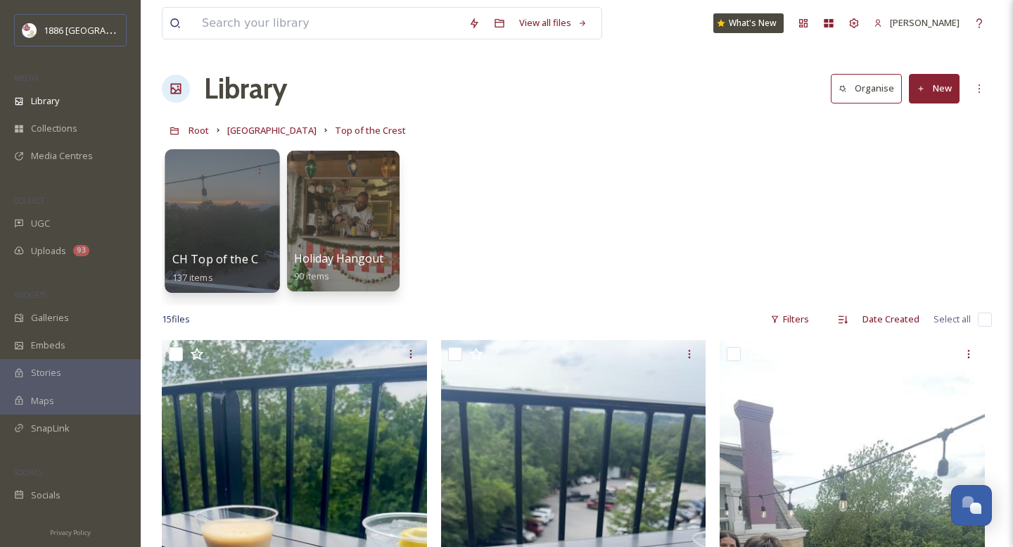
click at [207, 267] on div "CH Top of the Crest 137 items" at bounding box center [222, 267] width 101 height 35
click at [542, 229] on div "CH Top of the Crest 137 items Holiday Hangout 90 items" at bounding box center [577, 224] width 830 height 162
click at [566, 151] on div "CH Top of the Crest 137 items Holiday Hangout 90 items" at bounding box center [577, 224] width 830 height 162
click at [187, 256] on span "CH Top of the Crest" at bounding box center [226, 258] width 108 height 15
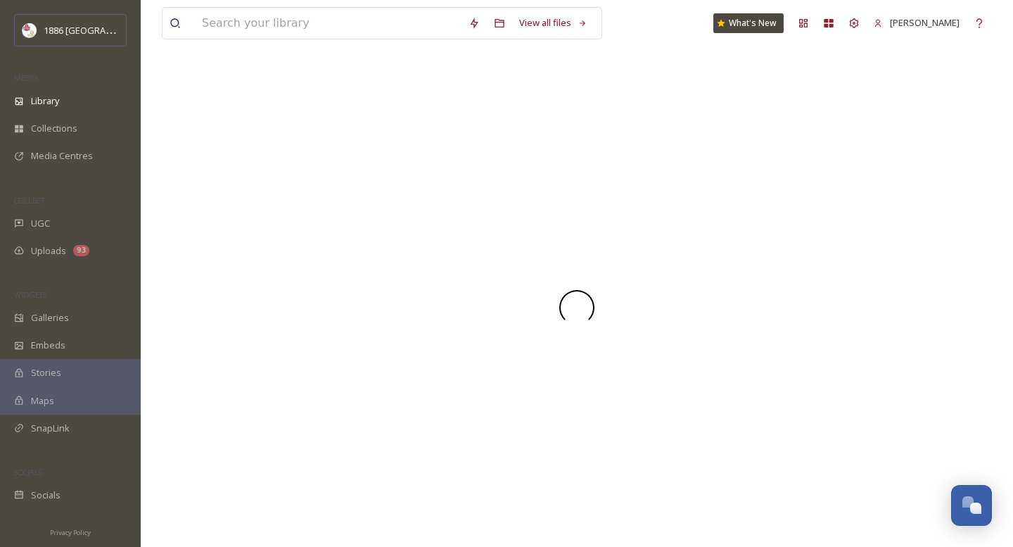
click at [187, 256] on div at bounding box center [577, 307] width 830 height 479
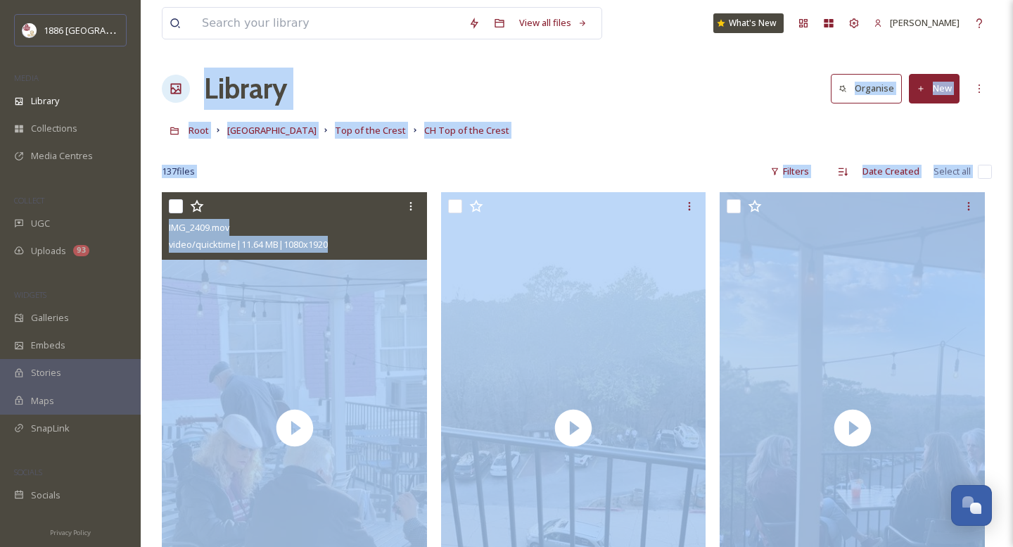
click at [187, 256] on div "IMG_2409.mov video/quicktime | 11.64 MB | 1080 x 1920" at bounding box center [294, 226] width 265 height 68
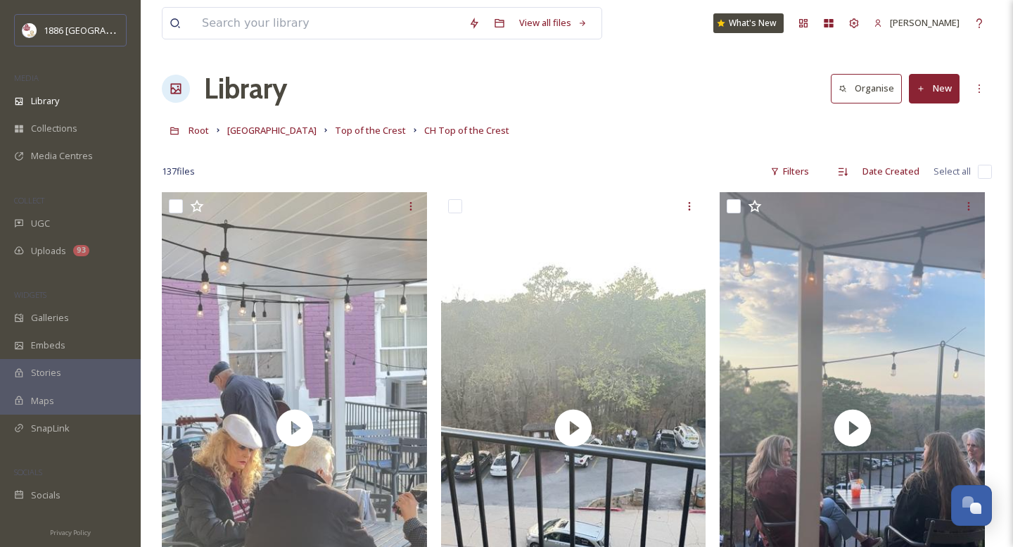
click at [603, 118] on div "Root Crescent Hotel Top of the Crest CH Top of the Crest" at bounding box center [577, 130] width 830 height 27
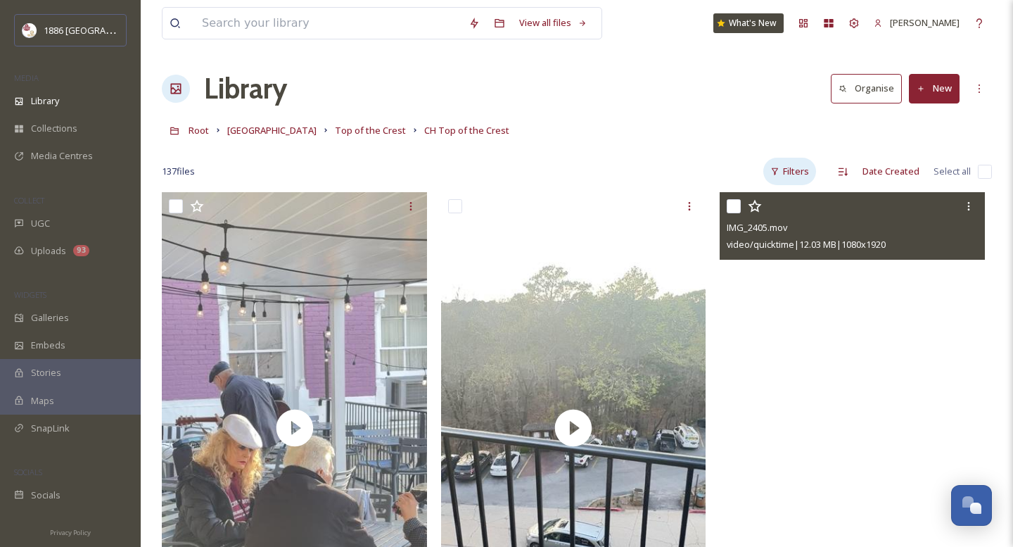
click at [815, 169] on div "Filters" at bounding box center [789, 171] width 53 height 27
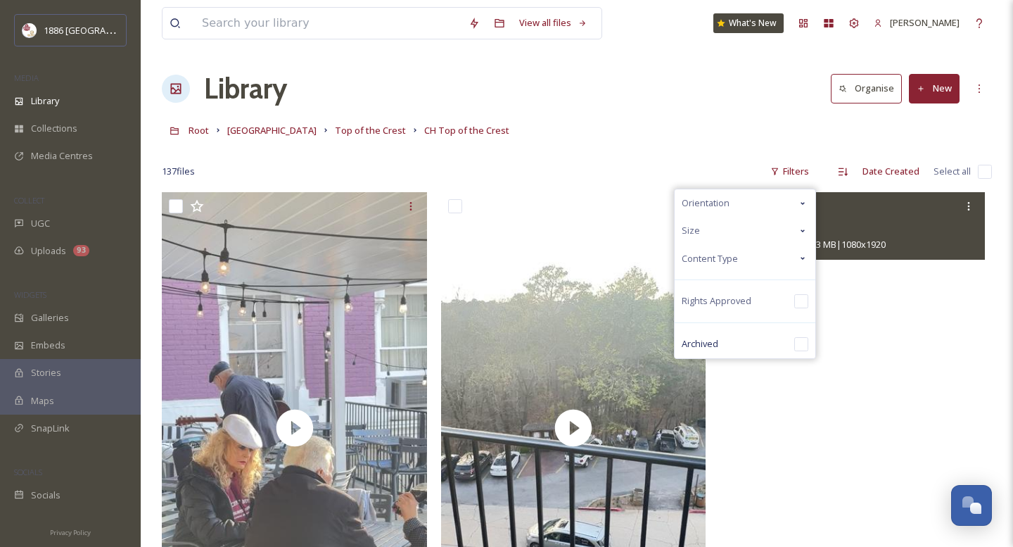
click at [756, 257] on div "Content Type" at bounding box center [745, 258] width 141 height 27
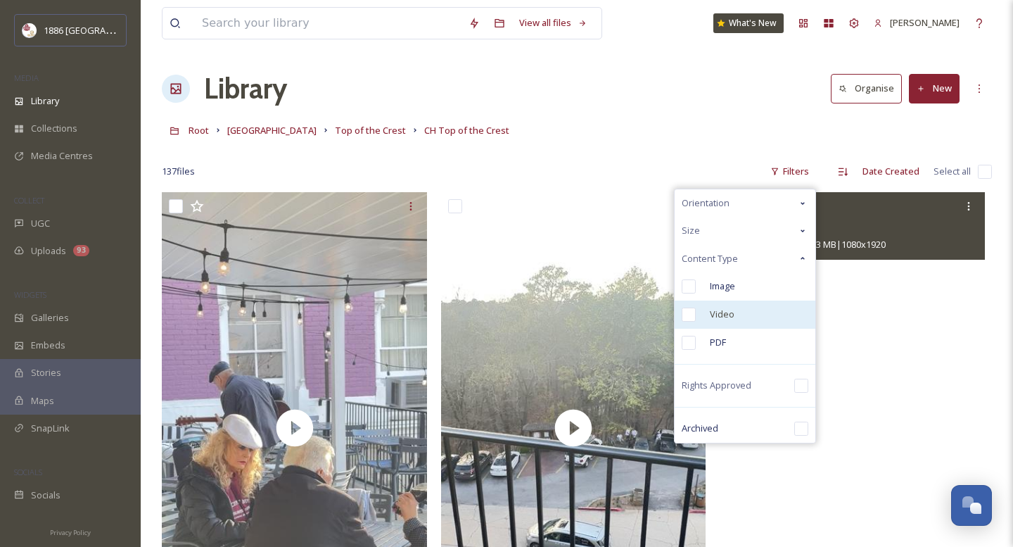
click at [725, 316] on span "Video" at bounding box center [722, 313] width 25 height 13
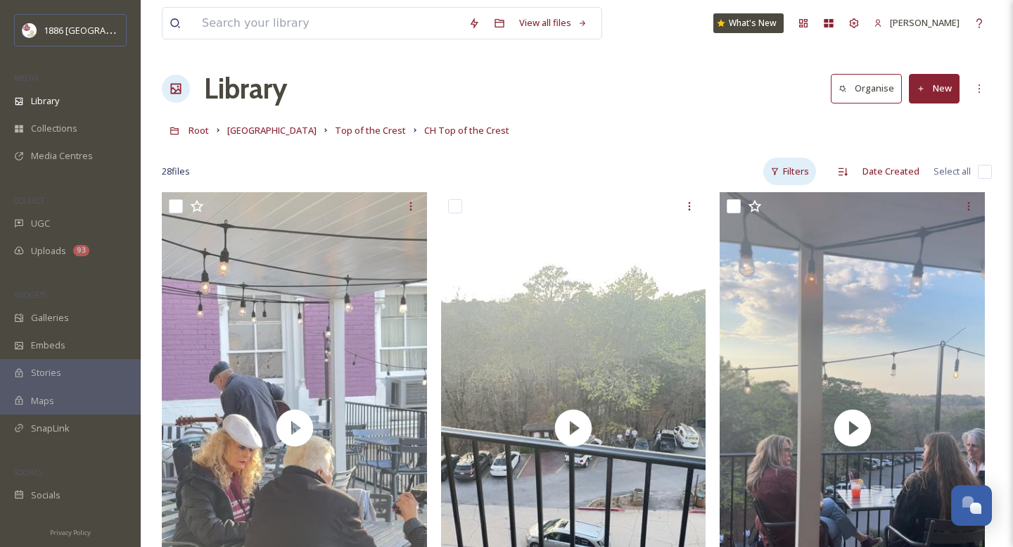
click at [805, 166] on div "Filters" at bounding box center [789, 171] width 53 height 27
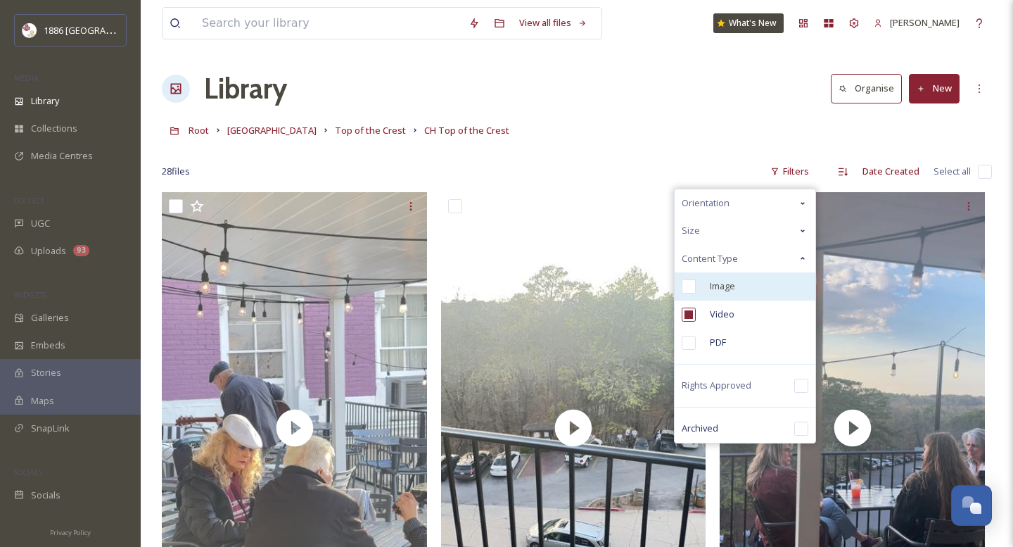
click at [746, 285] on div "Image" at bounding box center [745, 286] width 141 height 28
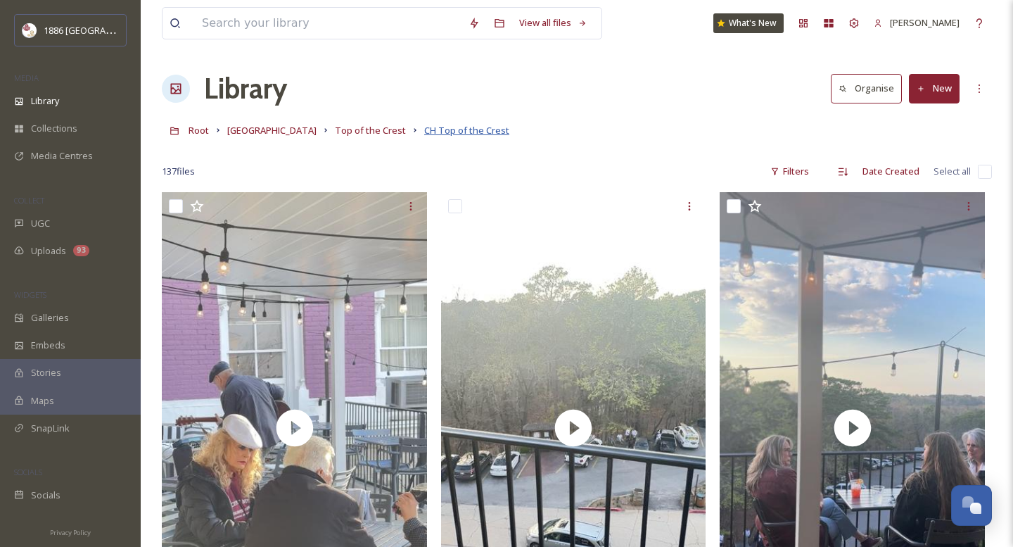
click at [433, 127] on span "CH Top of the Crest" at bounding box center [466, 130] width 85 height 13
click at [983, 170] on input "checkbox" at bounding box center [985, 172] width 14 height 14
checkbox input "true"
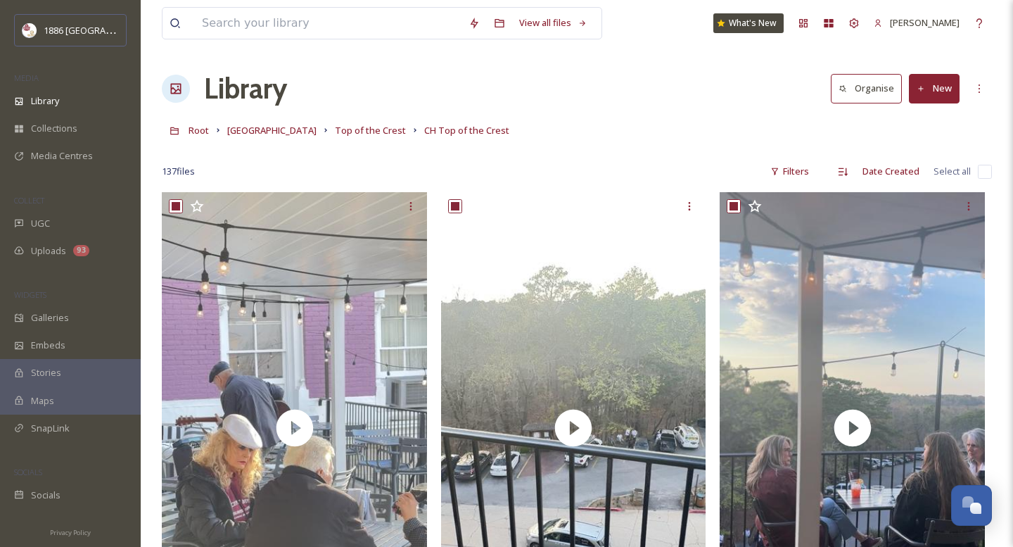
checkbox input "true"
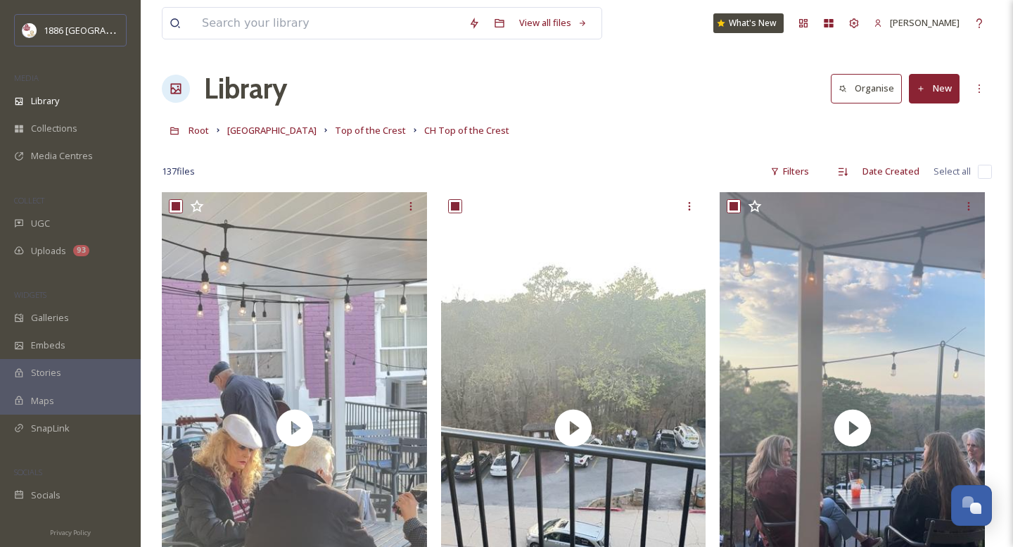
checkbox input "true"
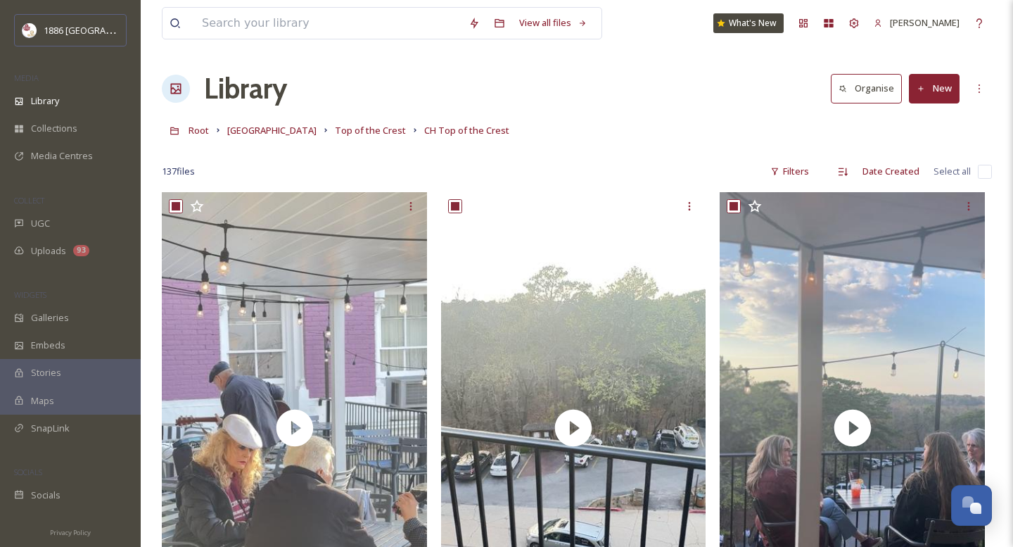
checkbox input "true"
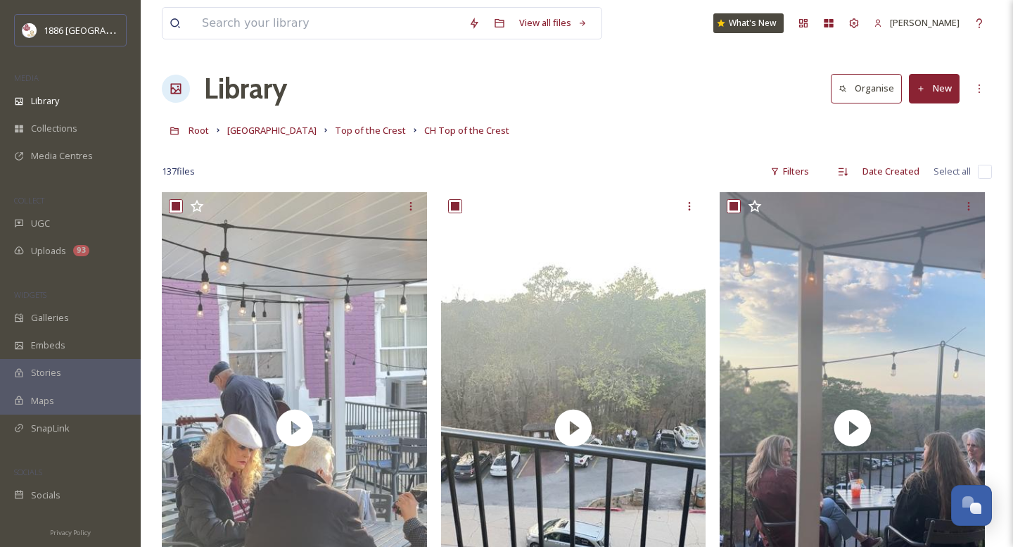
checkbox input "true"
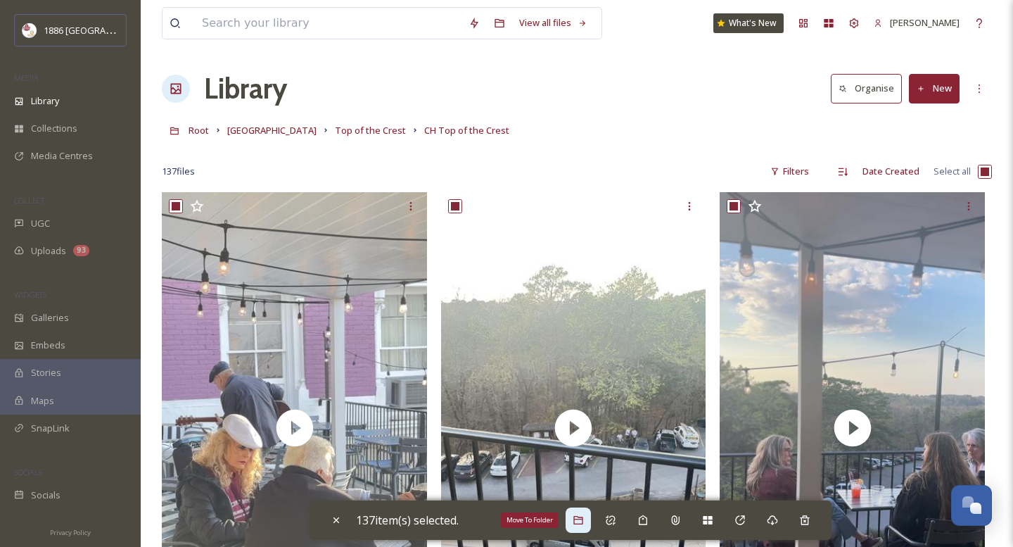
click at [585, 526] on div "Move To Folder" at bounding box center [578, 519] width 25 height 25
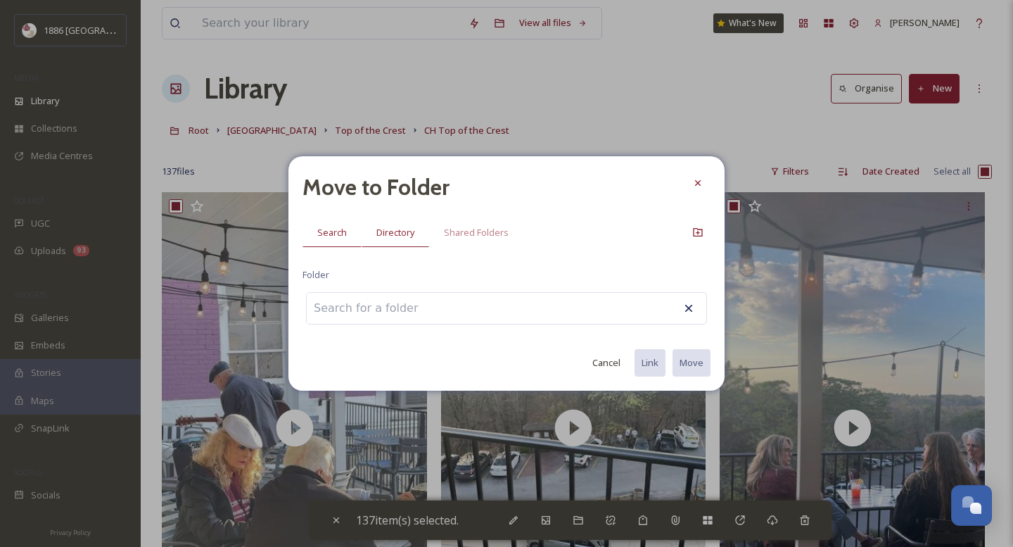
click at [403, 231] on span "Directory" at bounding box center [395, 232] width 38 height 13
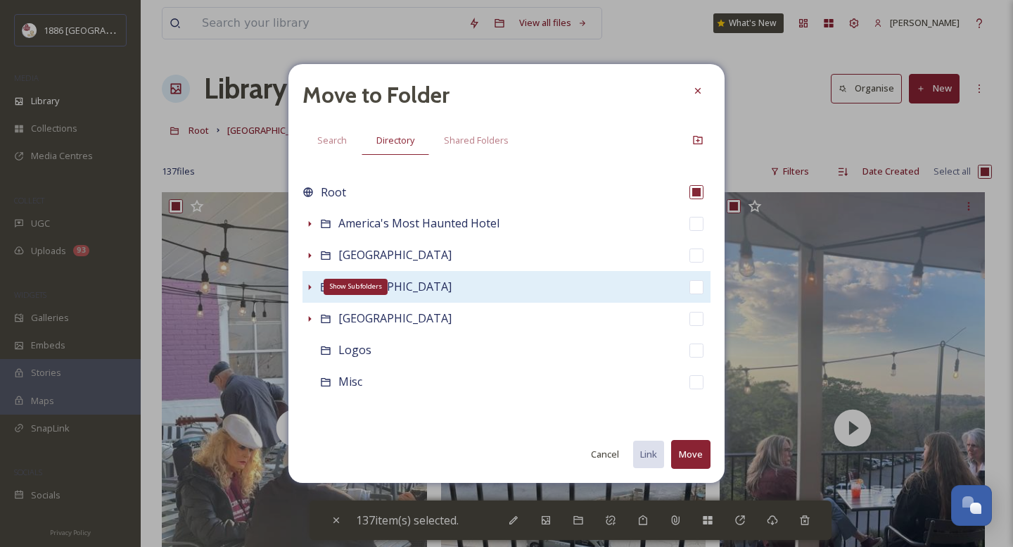
click at [309, 286] on icon at bounding box center [310, 287] width 3 height 6
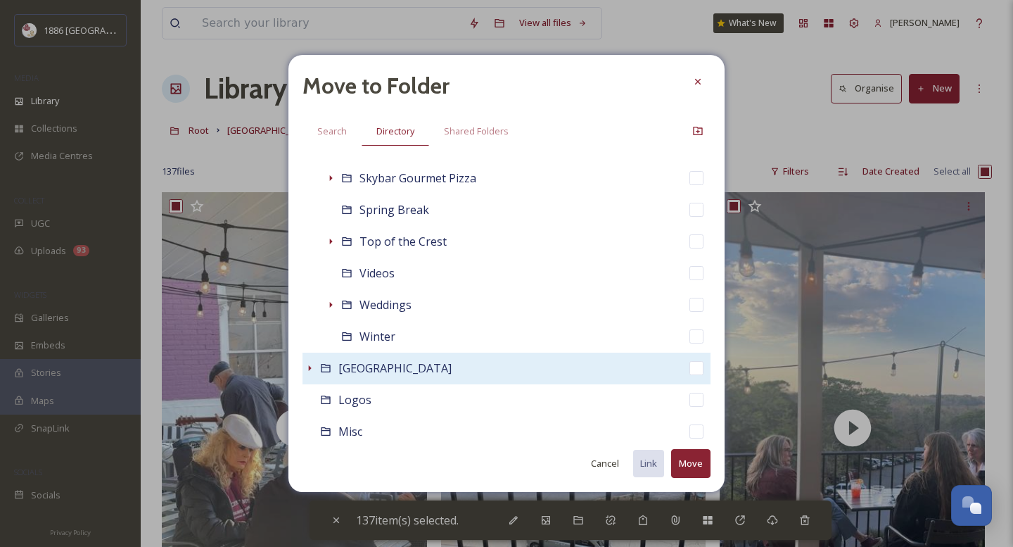
scroll to position [887, 0]
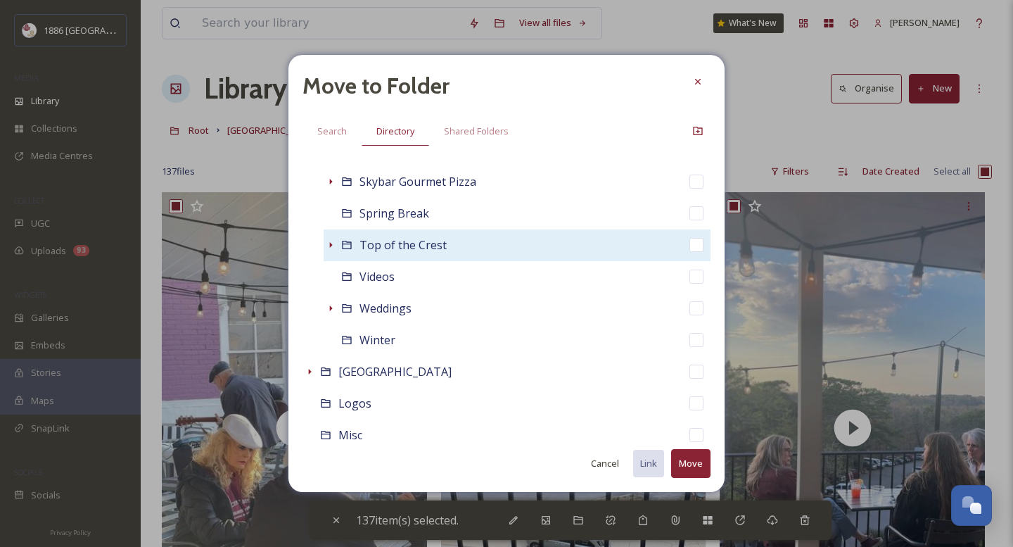
click at [398, 251] on span "Top of the Crest" at bounding box center [402, 244] width 87 height 15
checkbox input "false"
checkbox input "true"
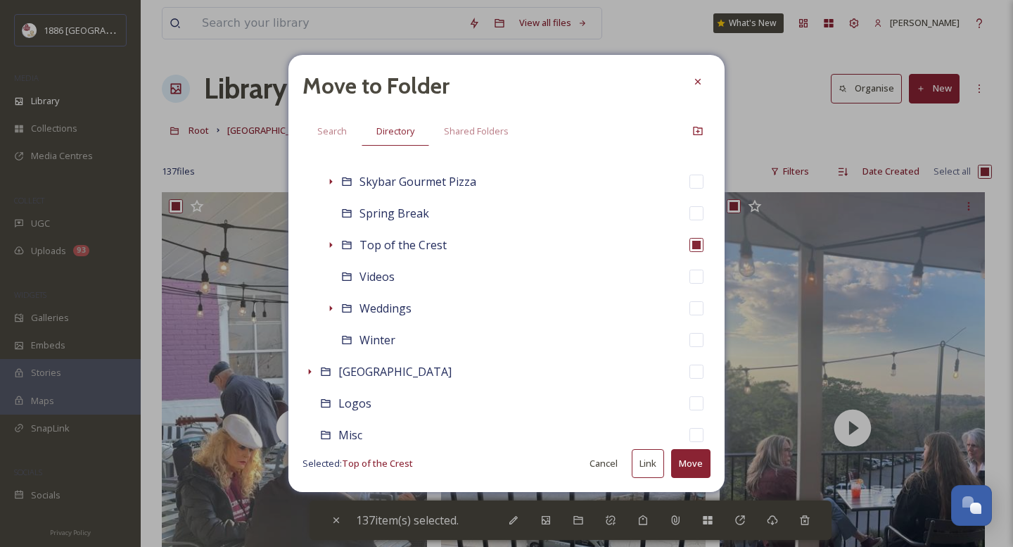
click at [699, 462] on button "Move" at bounding box center [690, 463] width 39 height 29
checkbox input "false"
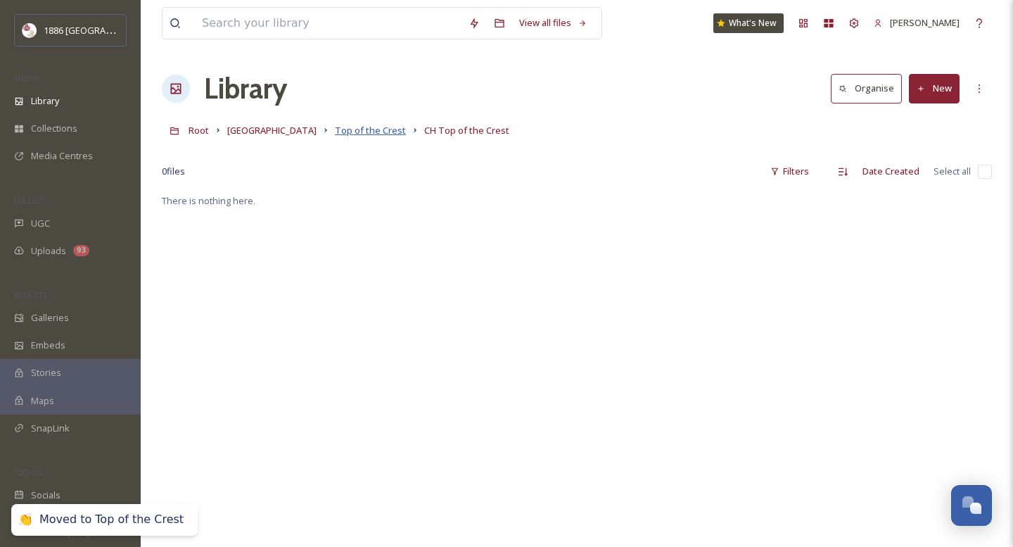
click at [357, 129] on span "Top of the Crest" at bounding box center [370, 130] width 71 height 13
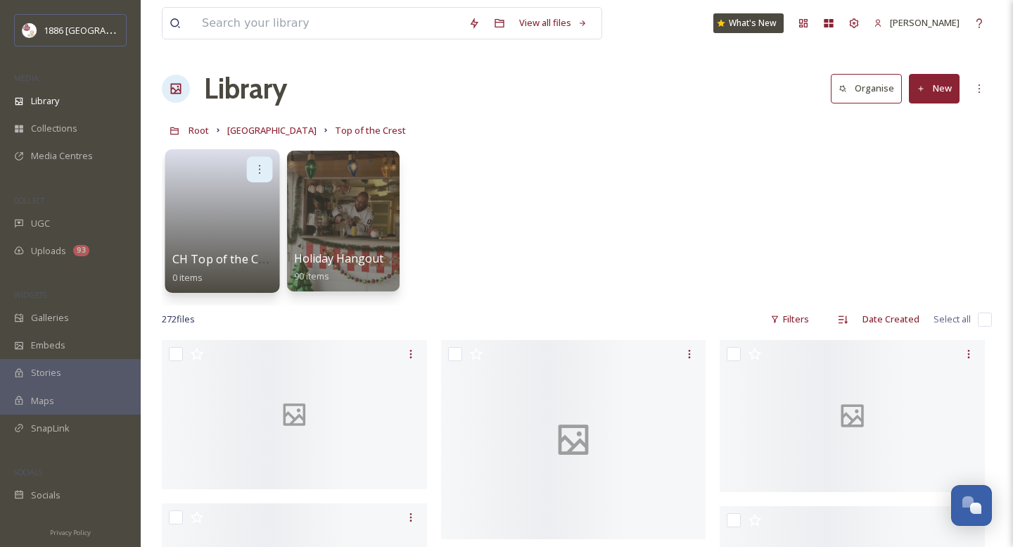
click at [262, 169] on icon at bounding box center [259, 168] width 11 height 11
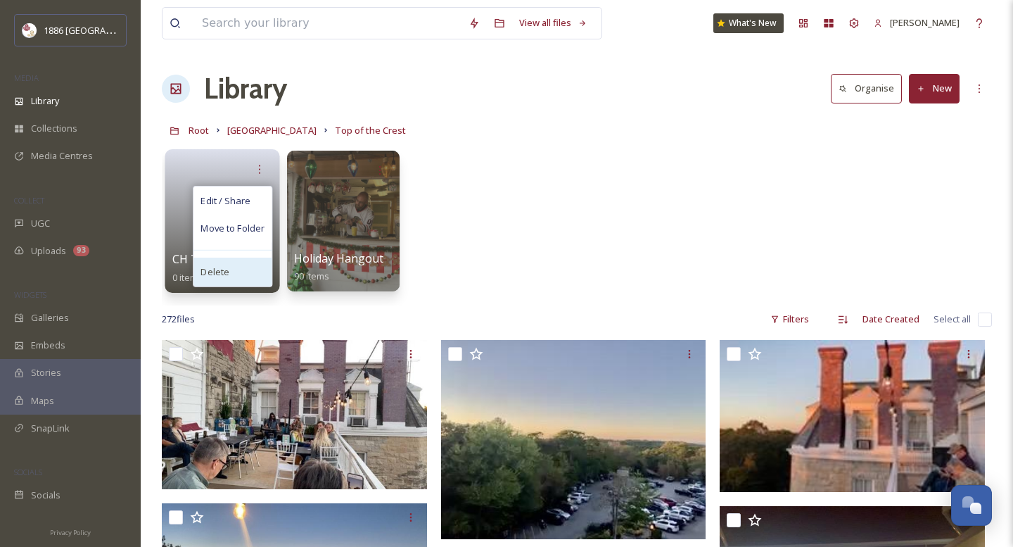
click at [258, 273] on div "Delete" at bounding box center [232, 271] width 78 height 28
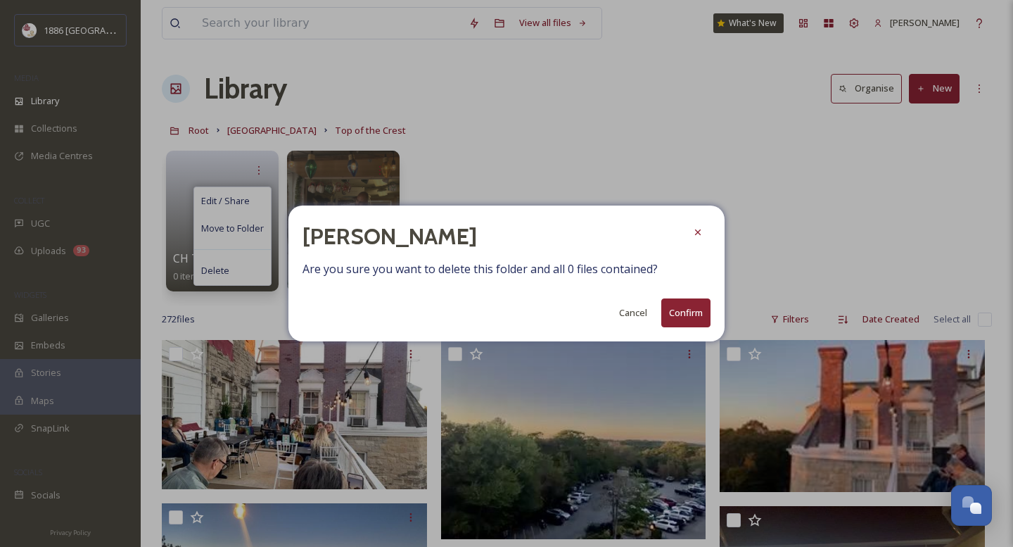
click at [698, 313] on button "Confirm" at bounding box center [685, 312] width 49 height 29
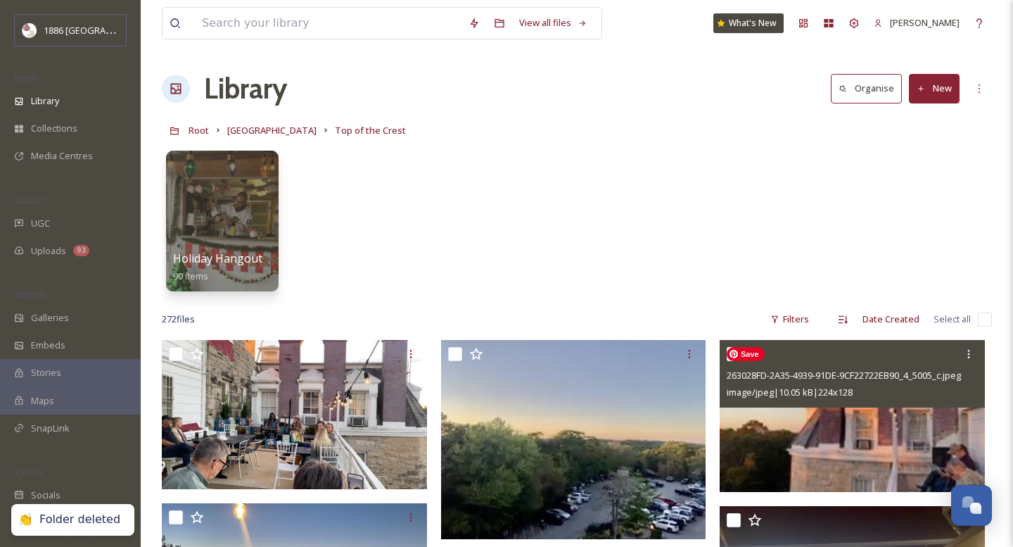
click at [826, 449] on img at bounding box center [852, 415] width 265 height 151
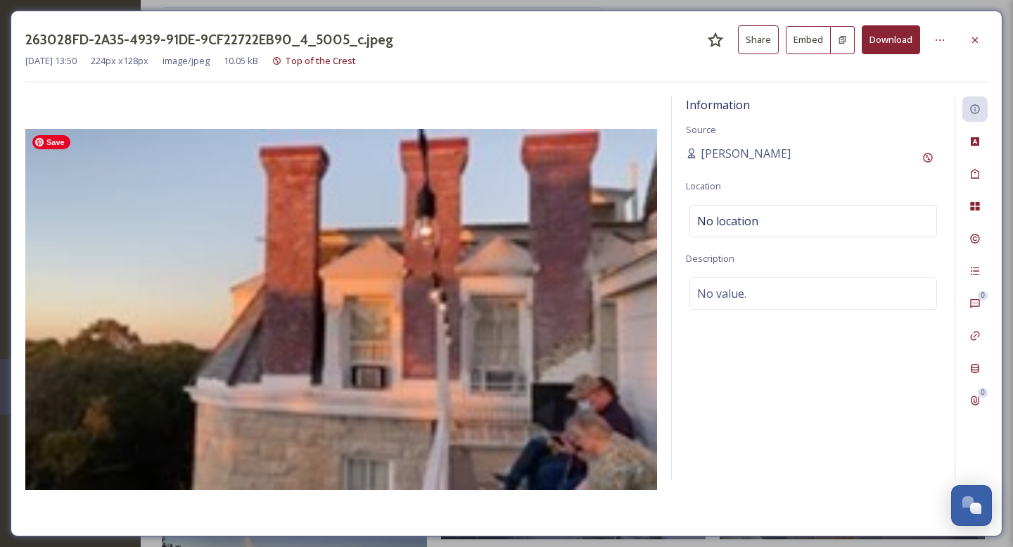
click at [468, 260] on img at bounding box center [341, 309] width 632 height 361
click at [970, 42] on icon at bounding box center [974, 39] width 11 height 11
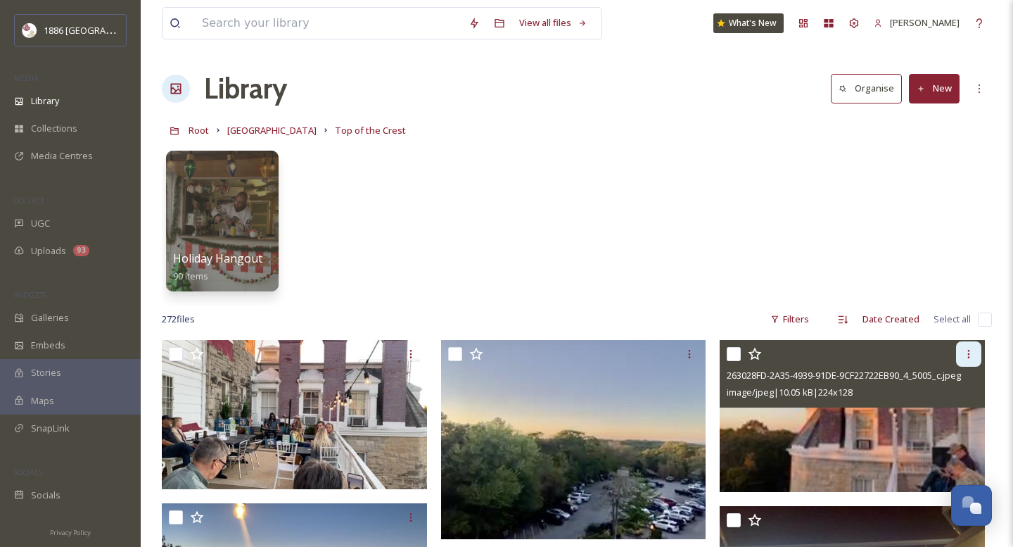
click at [961, 354] on div at bounding box center [968, 353] width 25 height 25
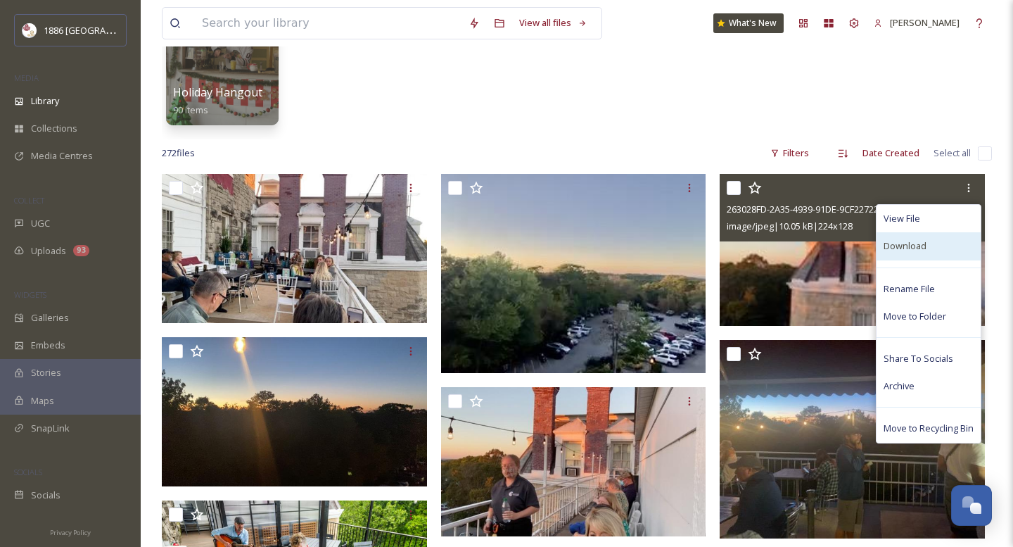
scroll to position [172, 0]
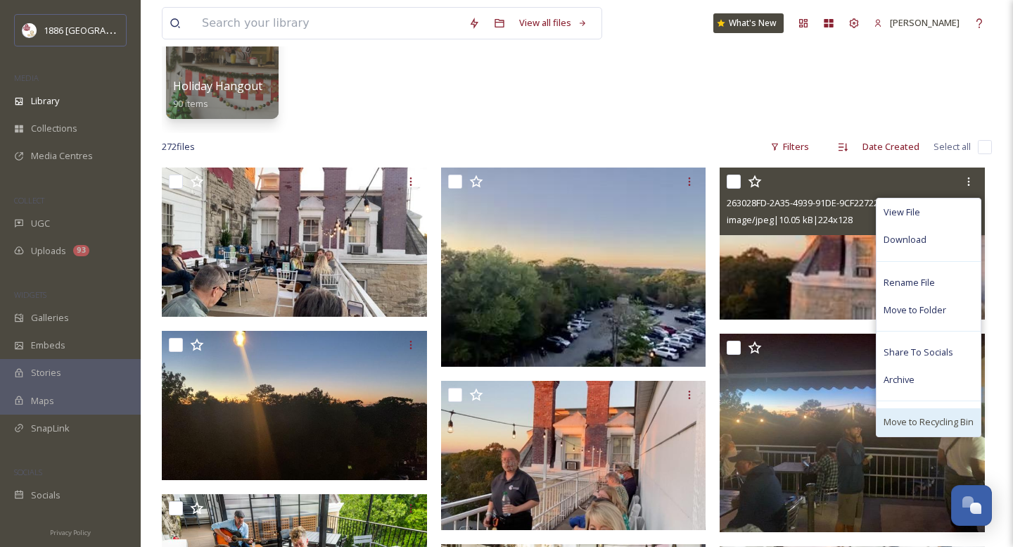
click at [914, 420] on span "Move to Recycling Bin" at bounding box center [928, 421] width 90 height 13
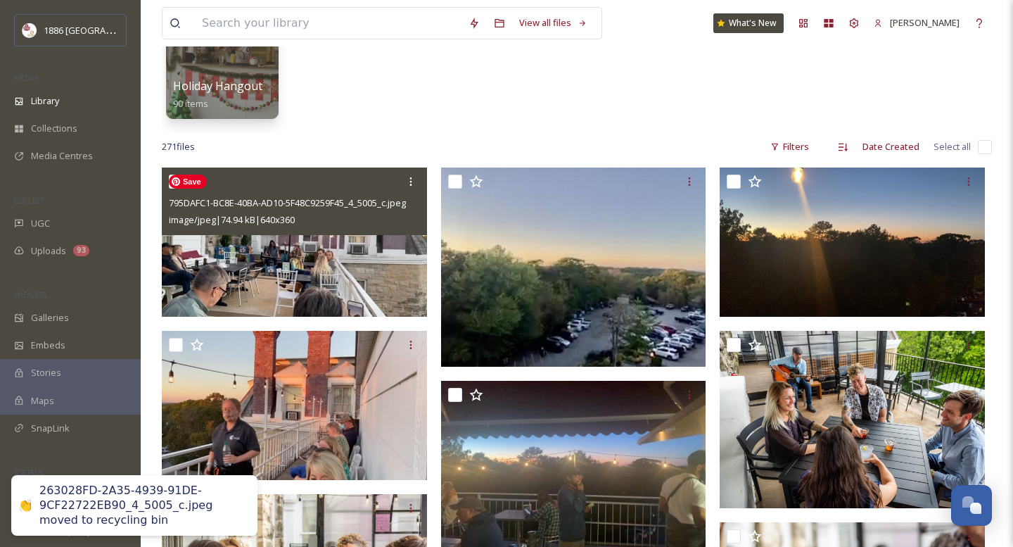
click at [351, 287] on img at bounding box center [294, 241] width 265 height 149
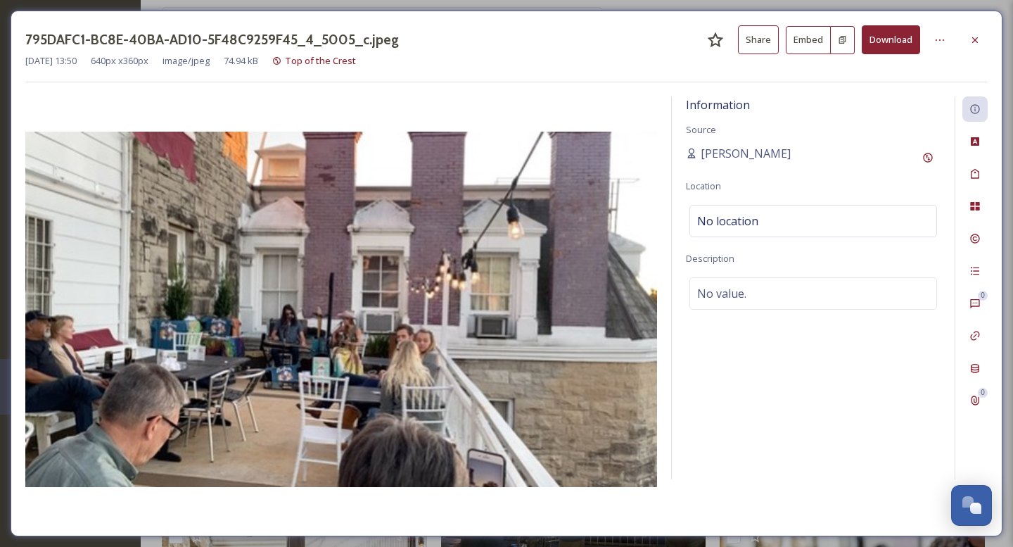
click at [990, 40] on div "795DAFC1-BC8E-40BA-AD10-5F48C9259F45_4_5005_c.jpeg Share Embed Download [DATE] …" at bounding box center [507, 273] width 992 height 525
click at [974, 41] on icon at bounding box center [974, 39] width 11 height 11
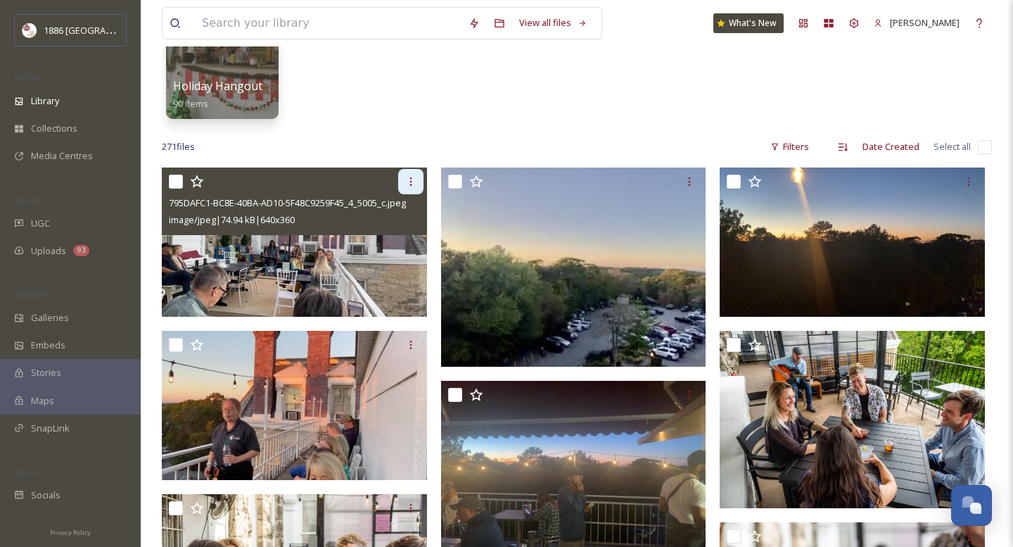
click at [413, 179] on icon at bounding box center [410, 181] width 11 height 11
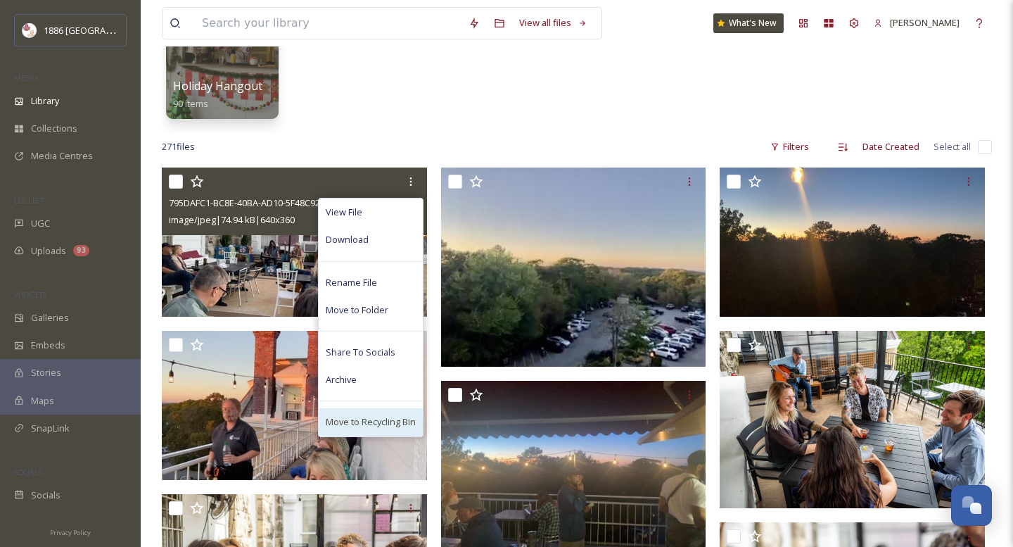
click at [383, 413] on div "Move to Recycling Bin" at bounding box center [371, 421] width 104 height 27
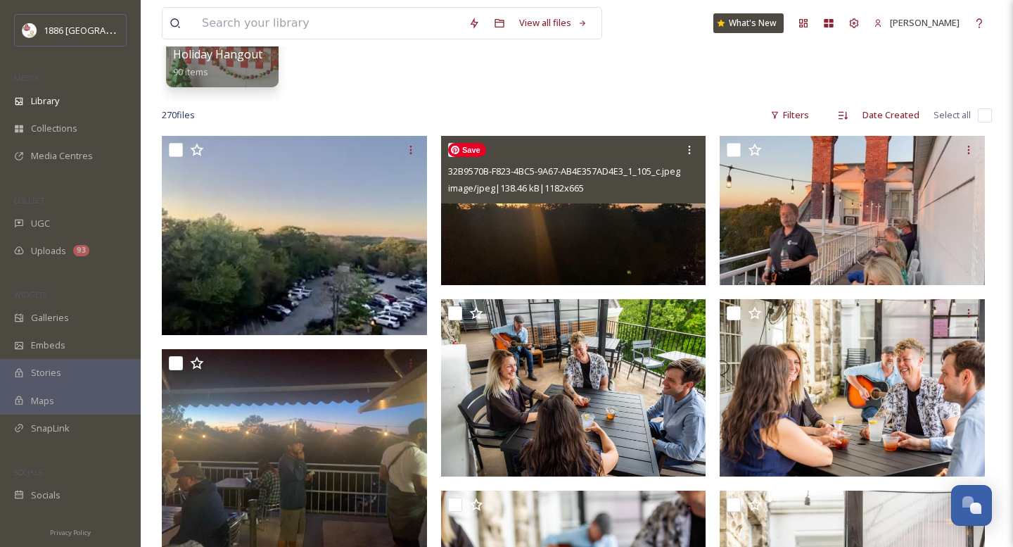
scroll to position [108, 0]
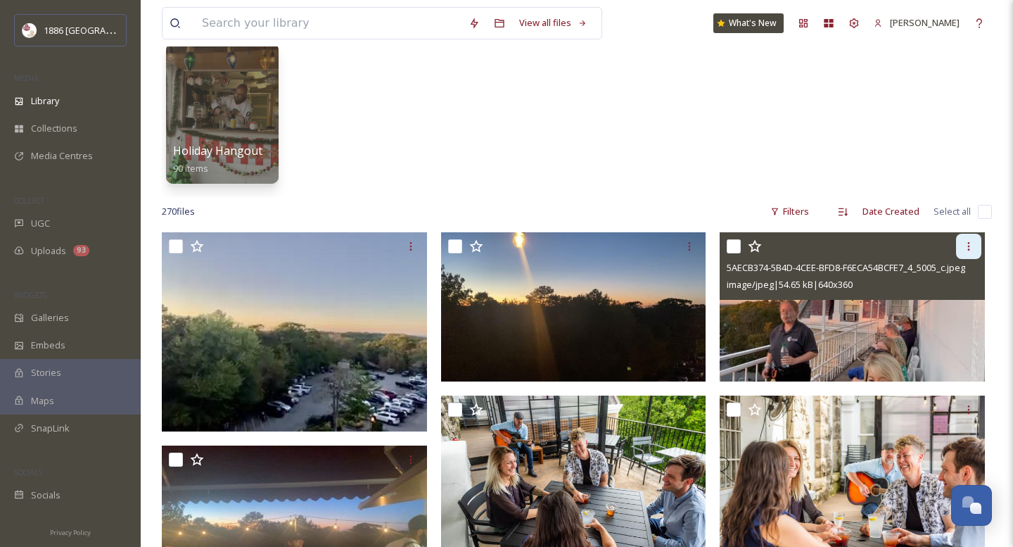
click at [970, 243] on icon at bounding box center [968, 246] width 11 height 11
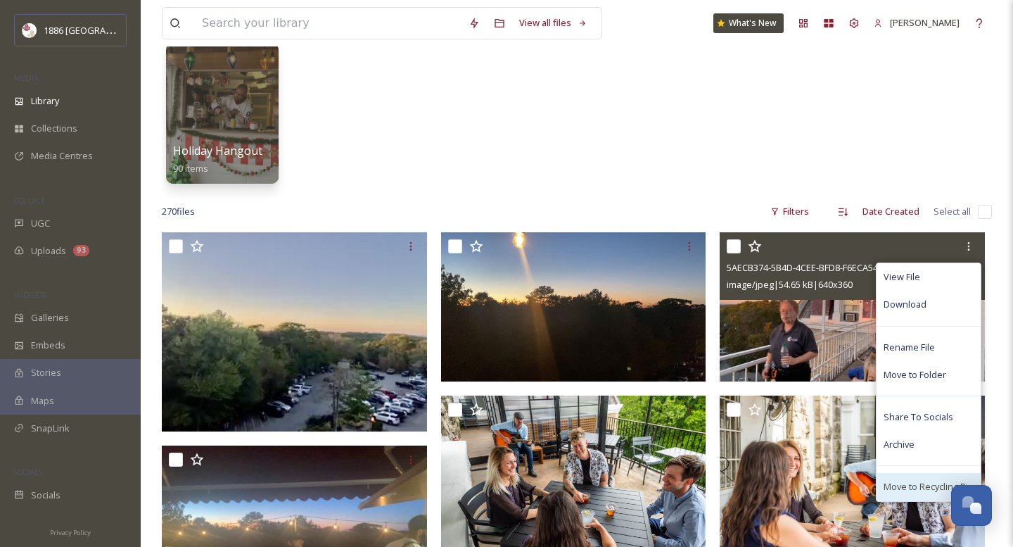
click at [905, 488] on span "Move to Recycling Bin" at bounding box center [928, 486] width 90 height 13
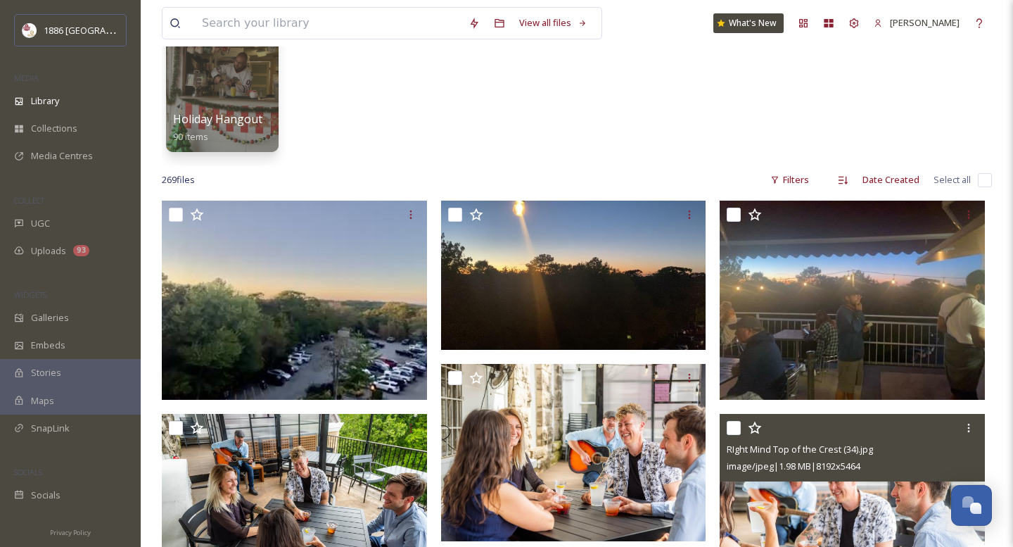
scroll to position [0, 0]
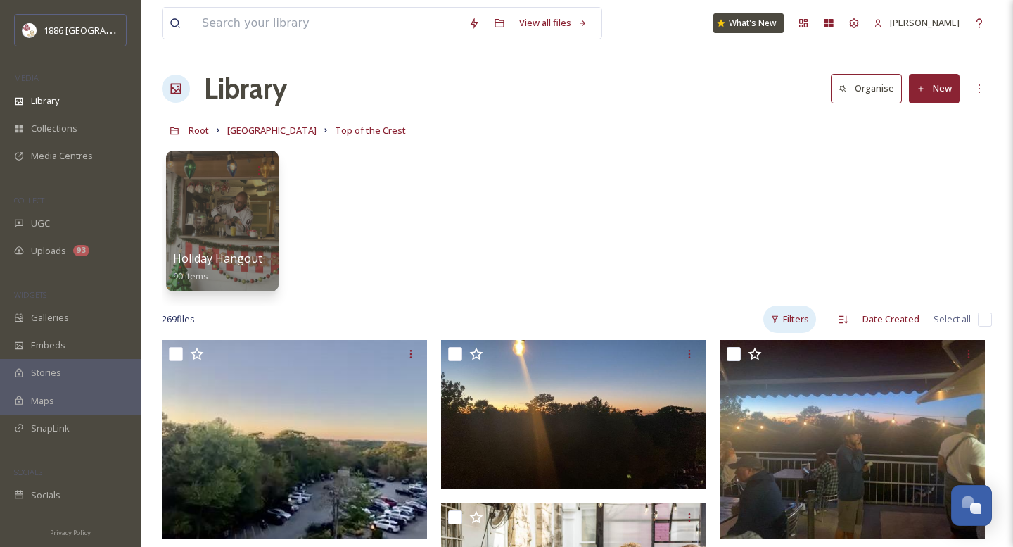
click at [807, 310] on div "Filters" at bounding box center [789, 318] width 53 height 27
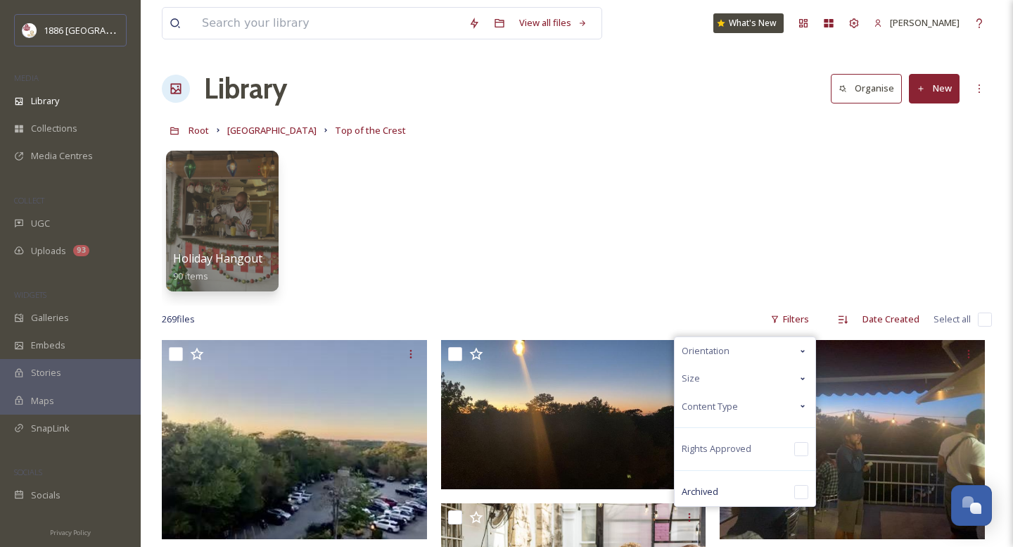
click at [786, 405] on div "Content Type" at bounding box center [745, 406] width 141 height 27
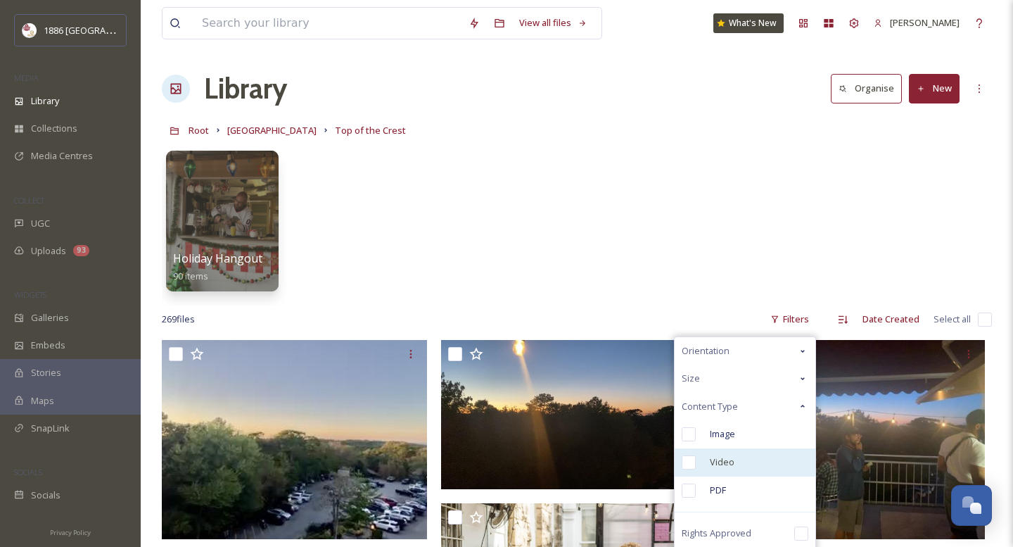
click at [724, 456] on span "Video" at bounding box center [722, 461] width 25 height 13
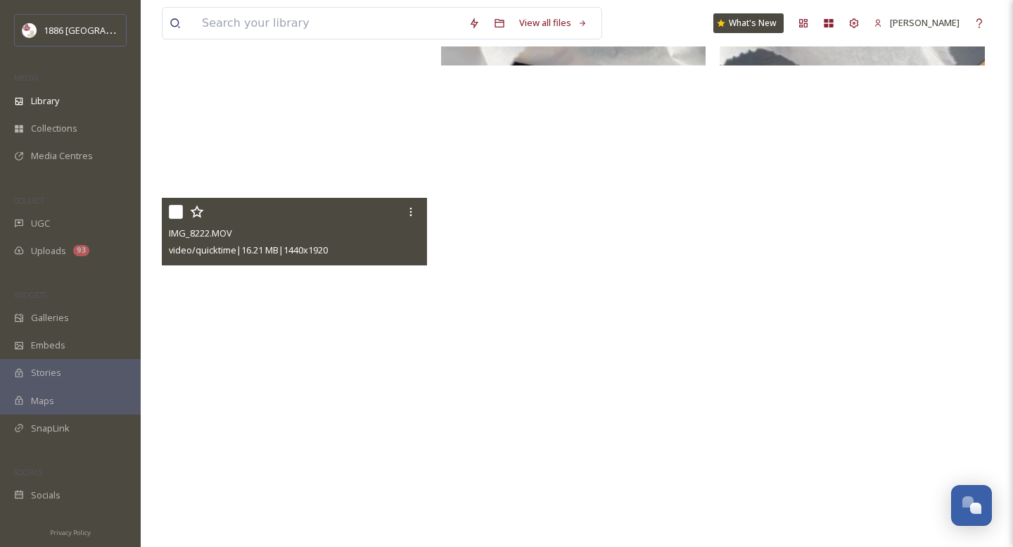
scroll to position [6496, 0]
